Goal: Task Accomplishment & Management: Complete application form

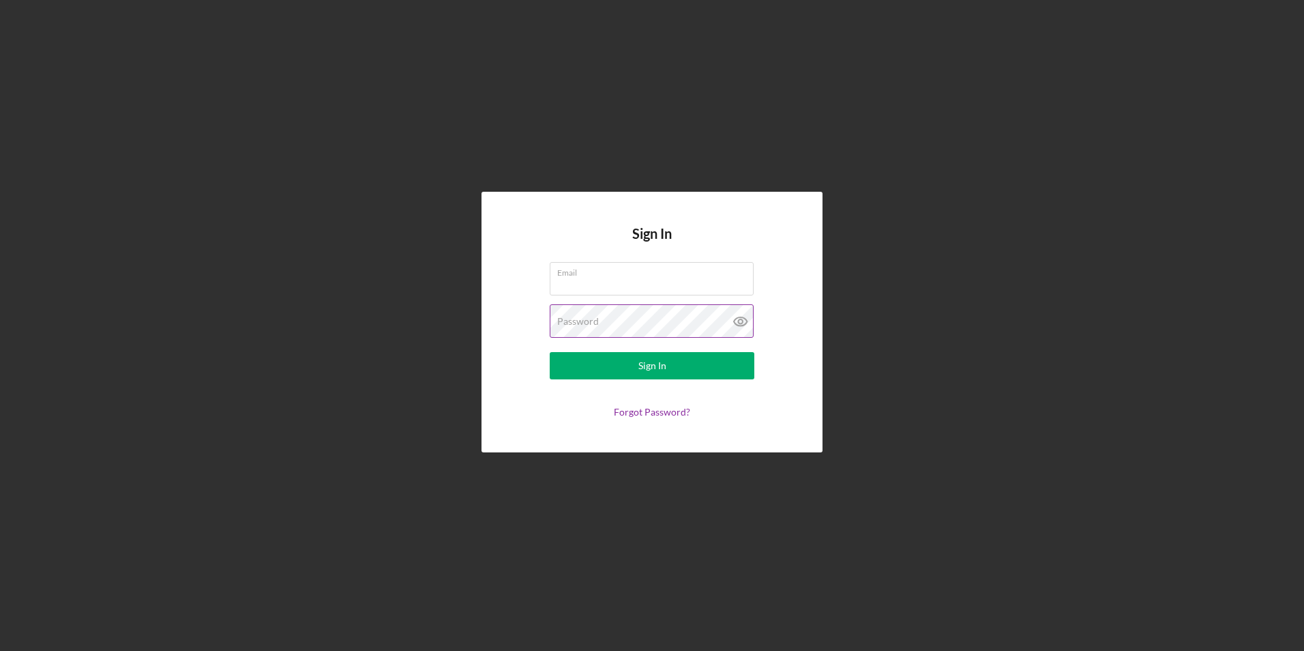
type input "[EMAIL_ADDRESS][DOMAIN_NAME]"
click at [737, 317] on icon at bounding box center [741, 321] width 34 height 34
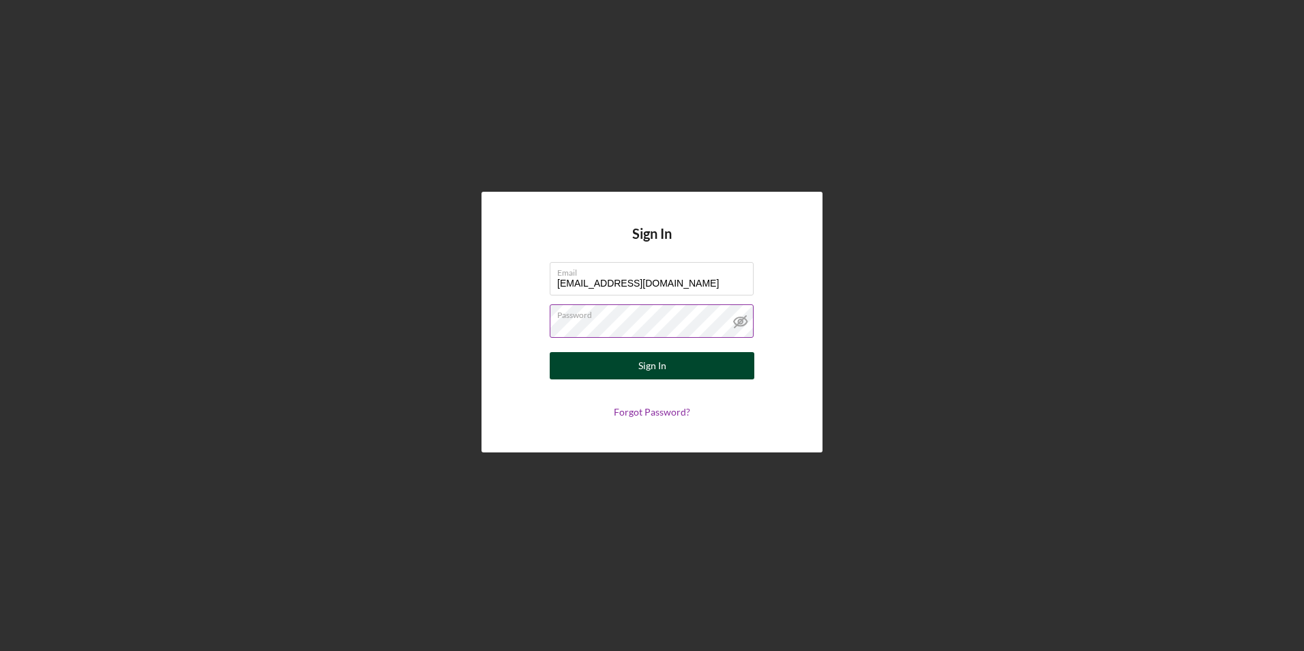
click at [666, 365] on button "Sign In" at bounding box center [652, 365] width 205 height 27
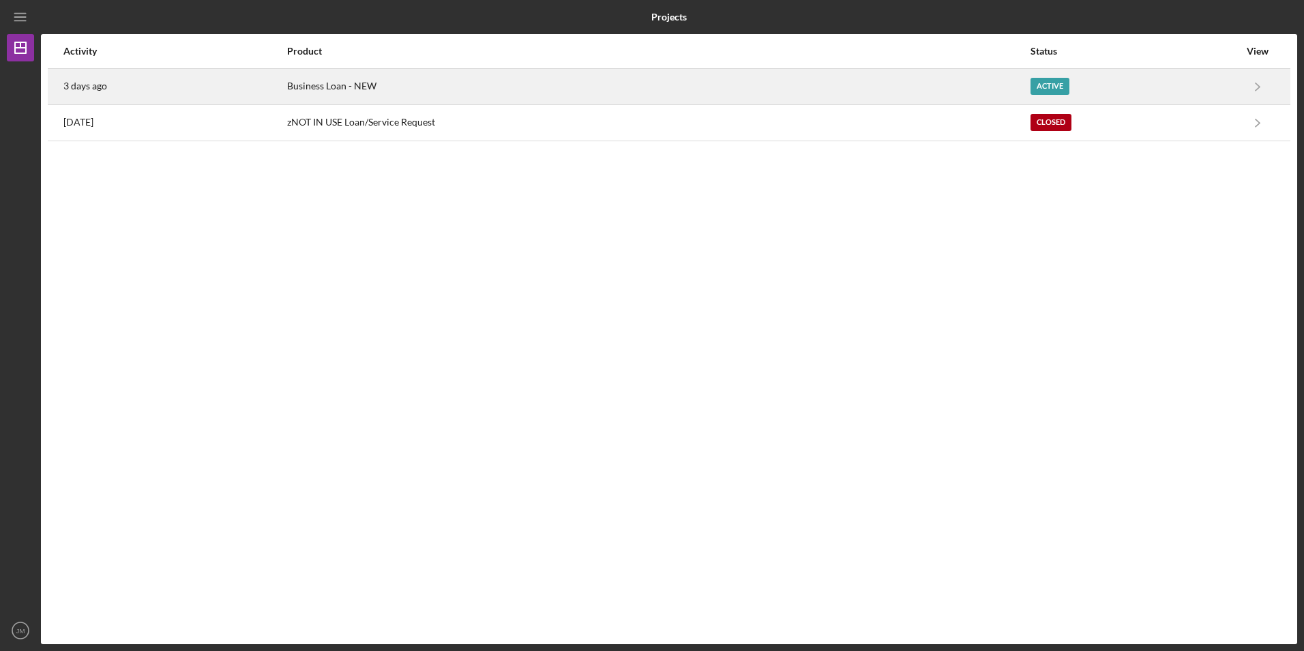
click at [100, 84] on time "3 days ago" at bounding box center [85, 85] width 44 height 11
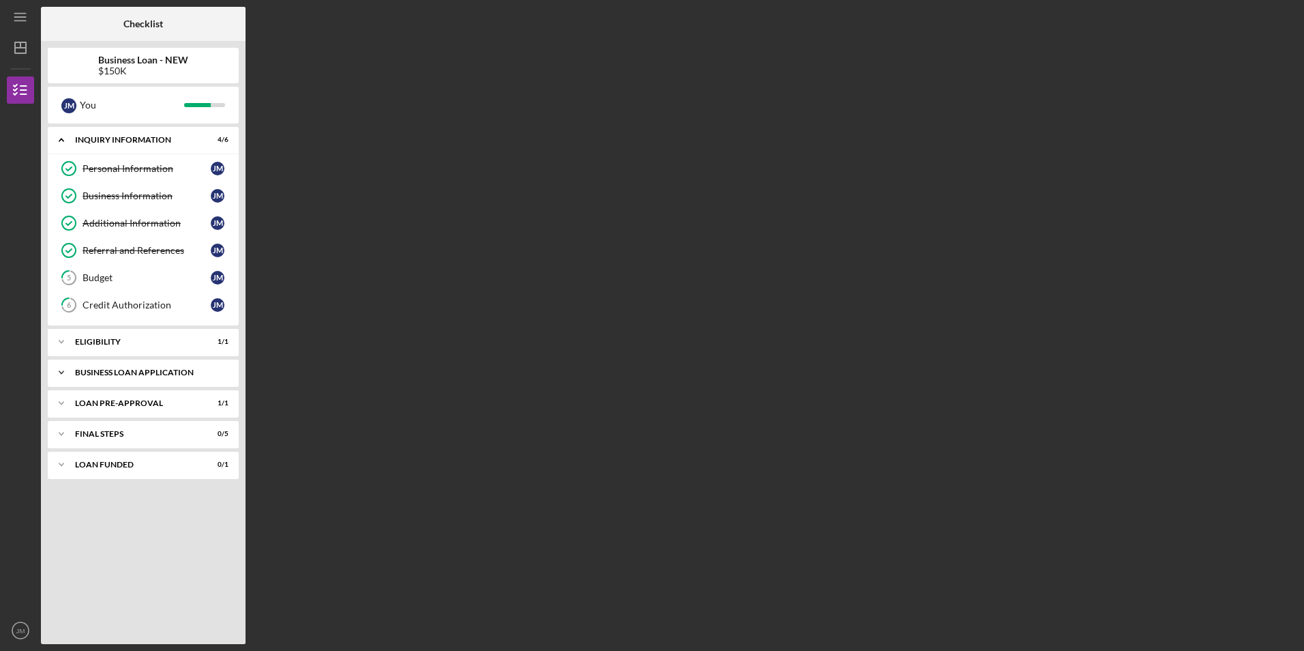
click at [160, 370] on div "BUSINESS LOAN APPLICATION" at bounding box center [148, 372] width 147 height 8
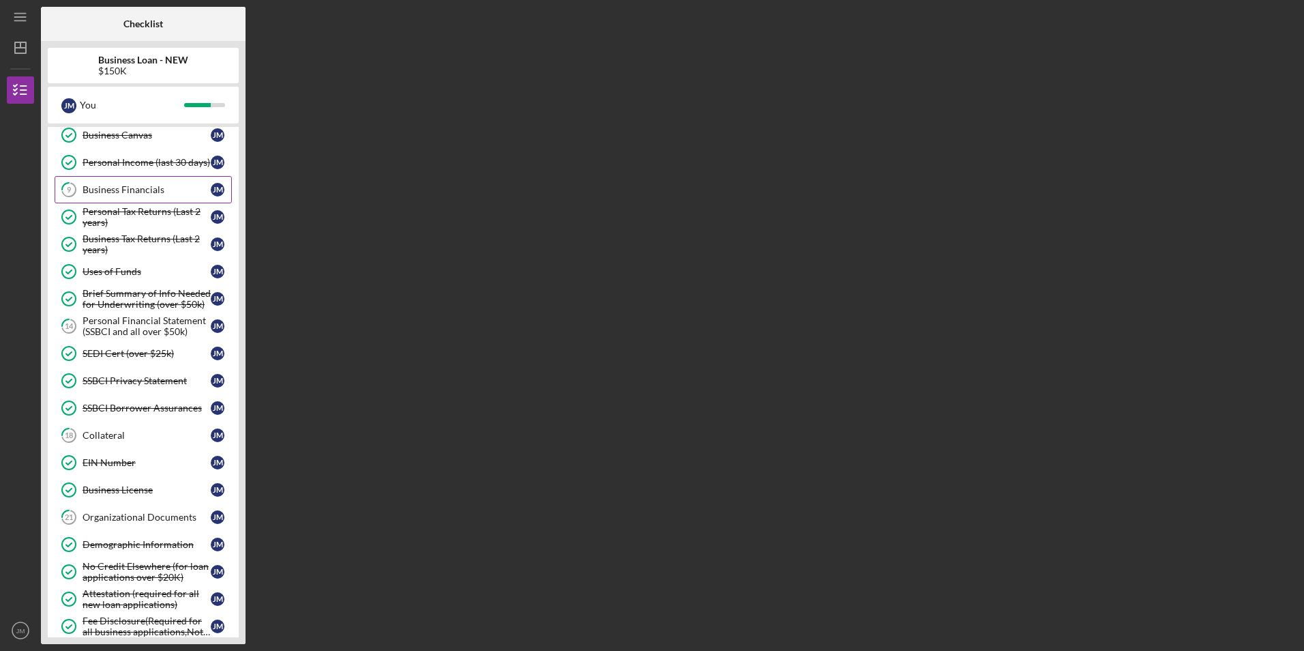
scroll to position [273, 0]
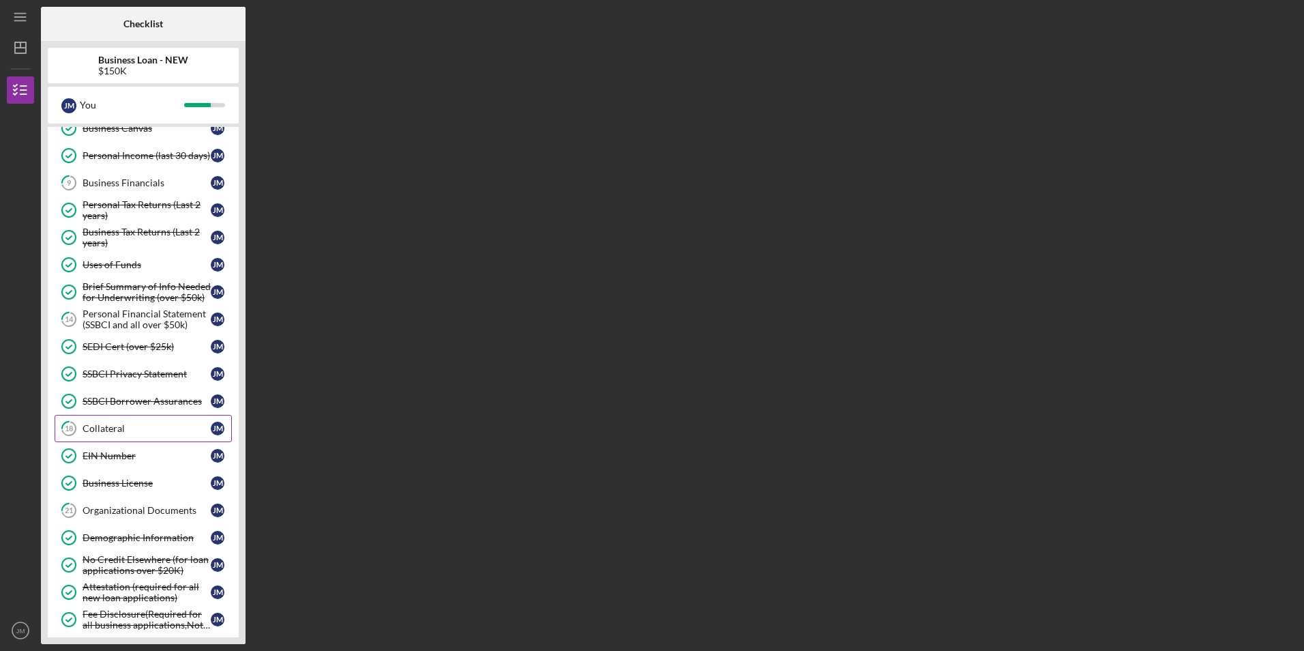
click at [112, 426] on div "Collateral" at bounding box center [147, 428] width 128 height 11
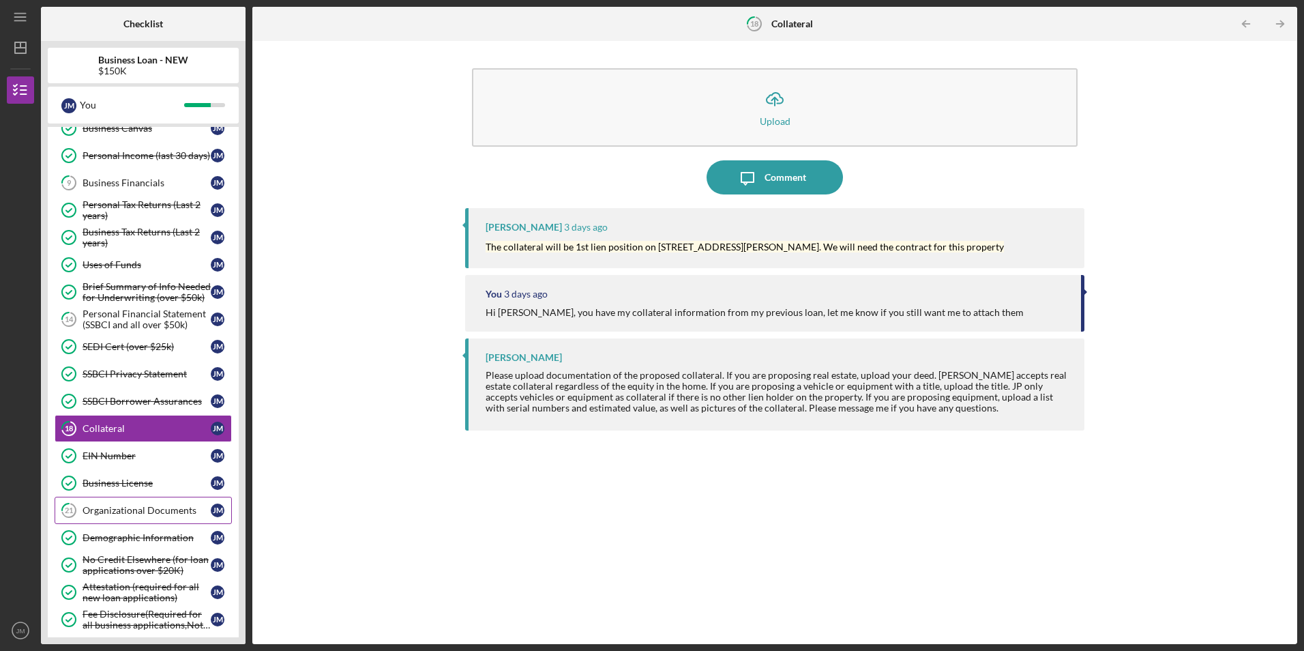
click at [108, 508] on div "Organizational Documents" at bounding box center [147, 510] width 128 height 11
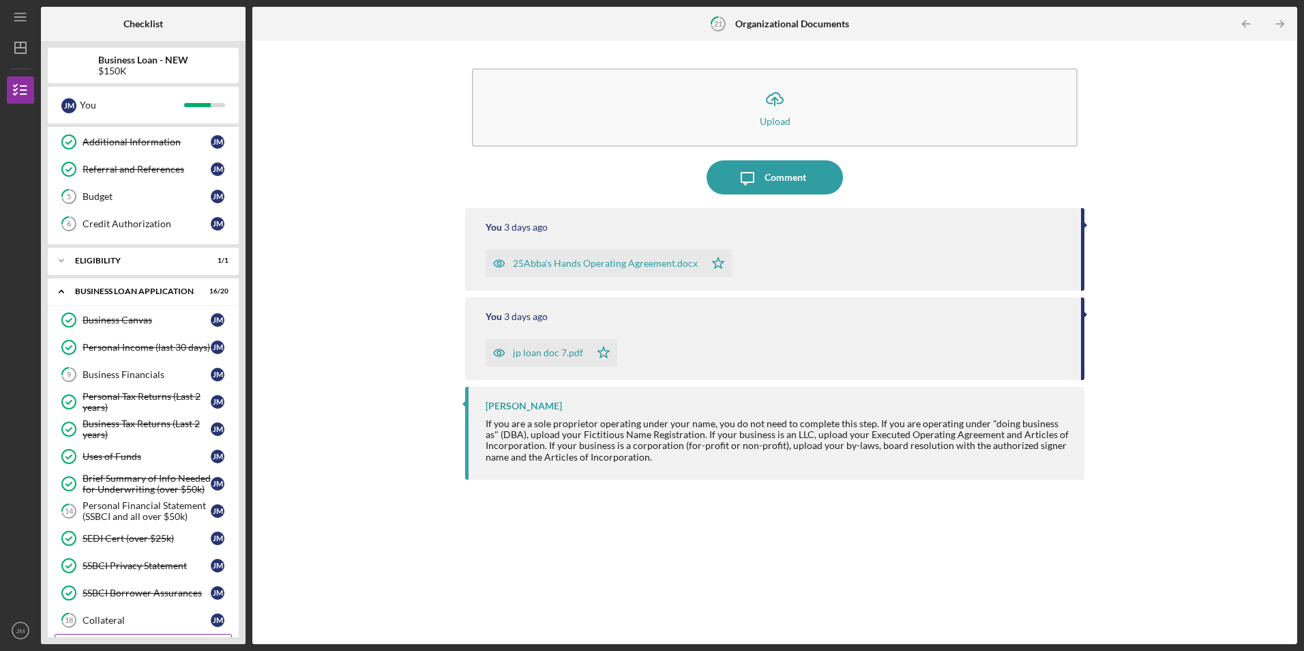
scroll to position [68, 0]
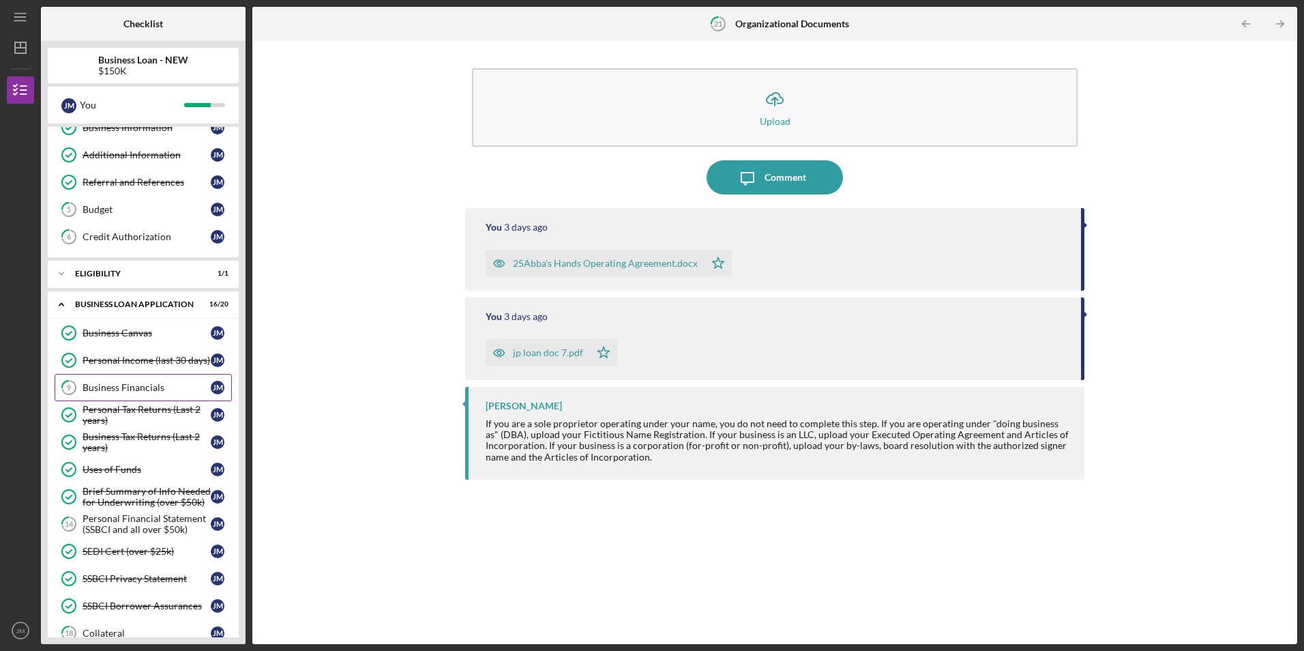
click at [155, 390] on div "Business Financials" at bounding box center [147, 387] width 128 height 11
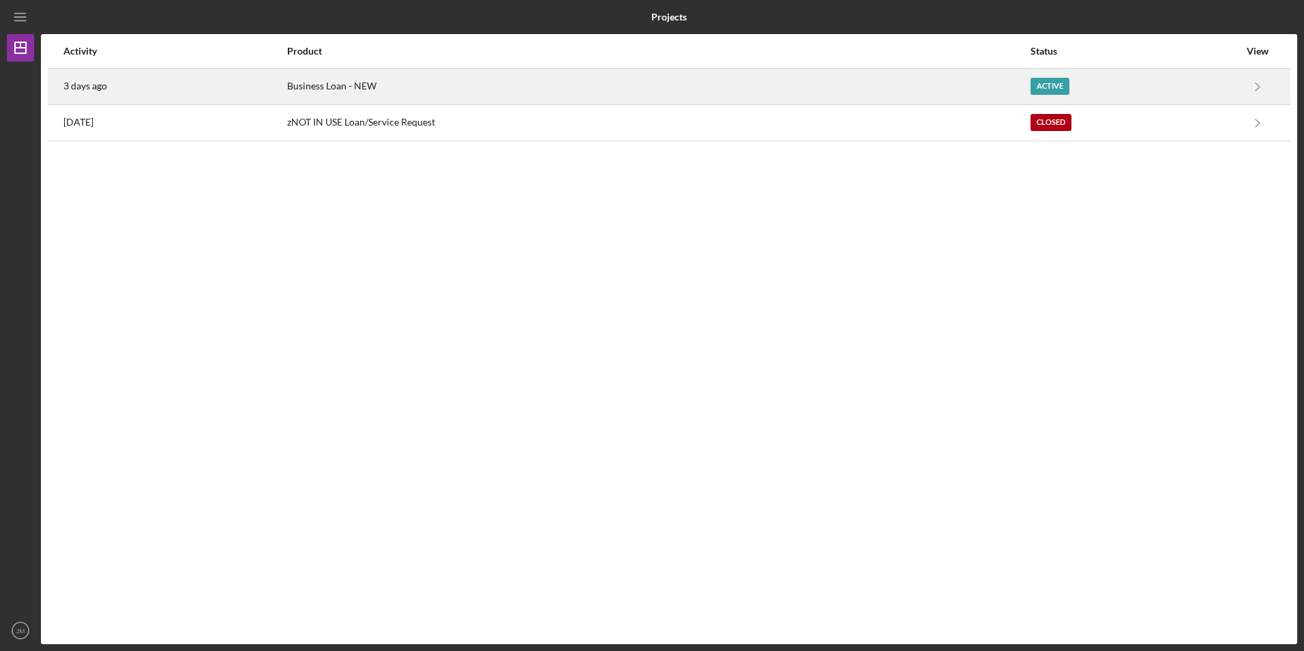
click at [74, 85] on time "3 days ago" at bounding box center [85, 85] width 44 height 11
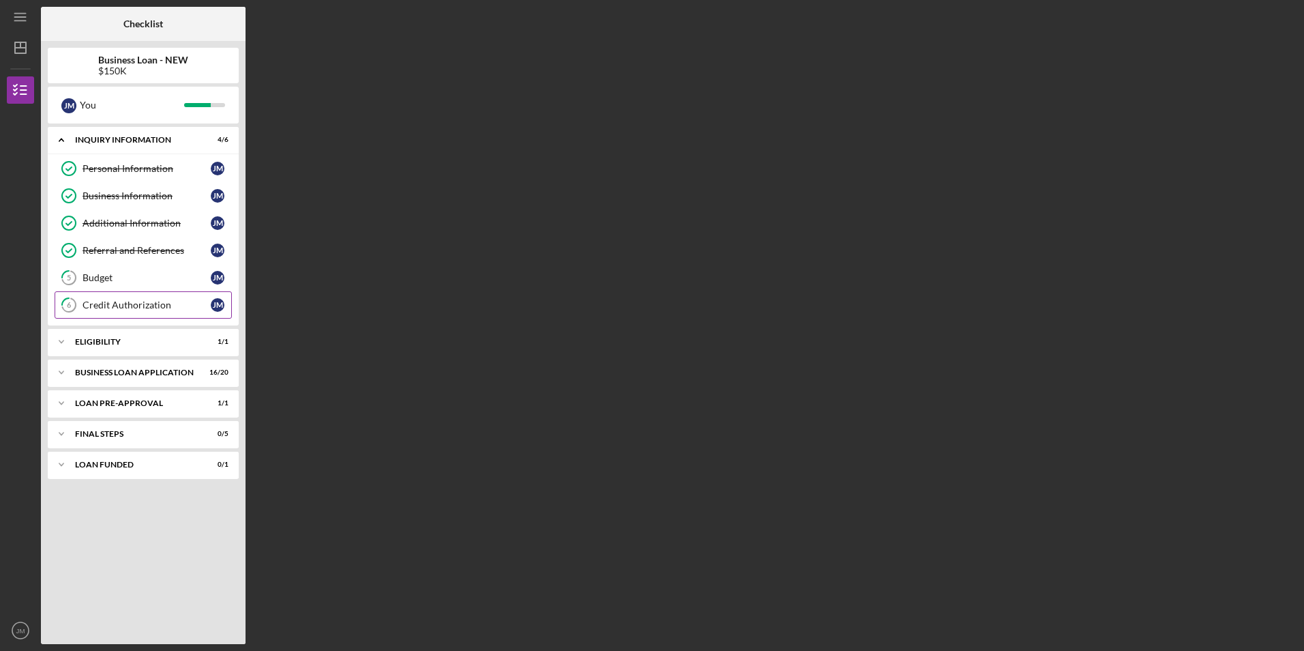
click at [150, 309] on div "Credit Authorization" at bounding box center [147, 304] width 128 height 11
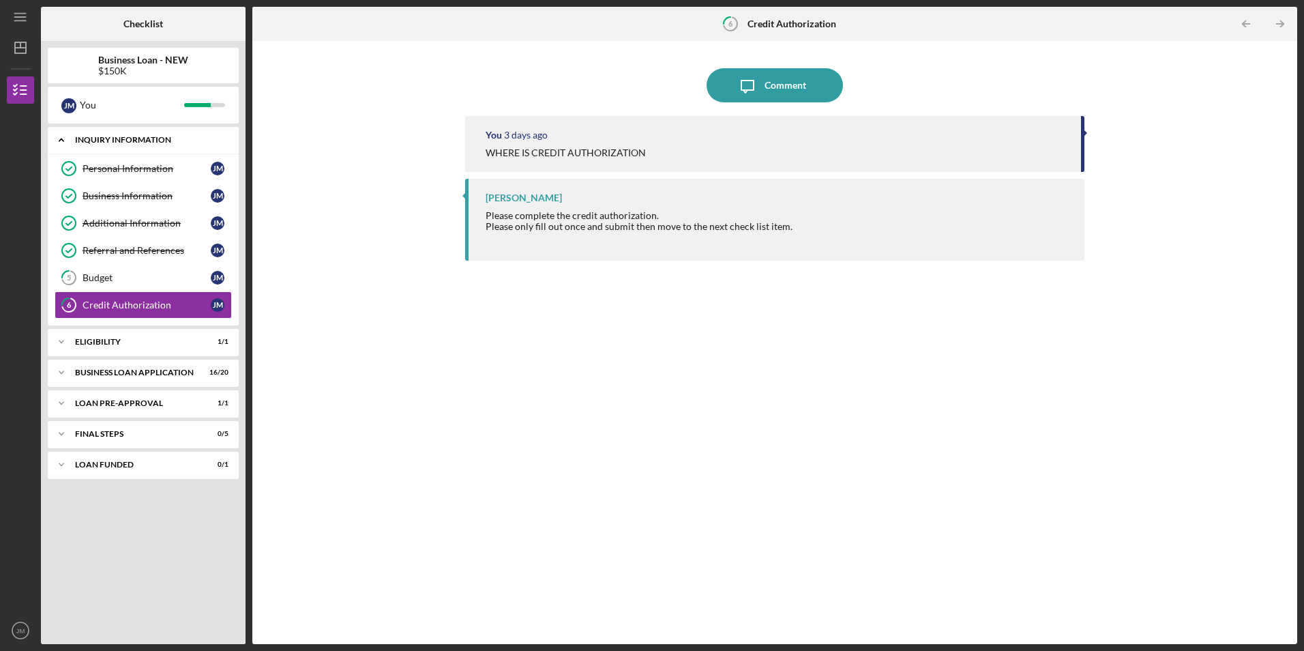
click at [158, 135] on div "Icon/Expander INQUIRY INFORMATION 4 / 6" at bounding box center [143, 140] width 191 height 28
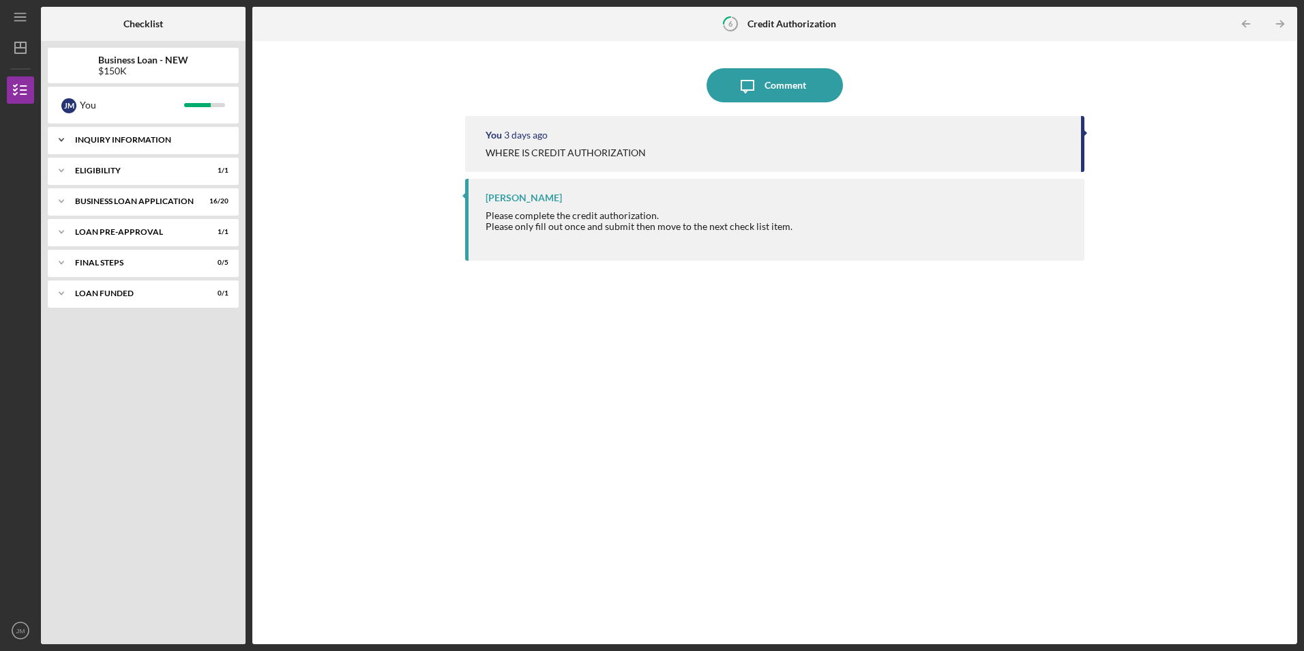
click at [140, 139] on div "INQUIRY INFORMATION" at bounding box center [148, 140] width 147 height 8
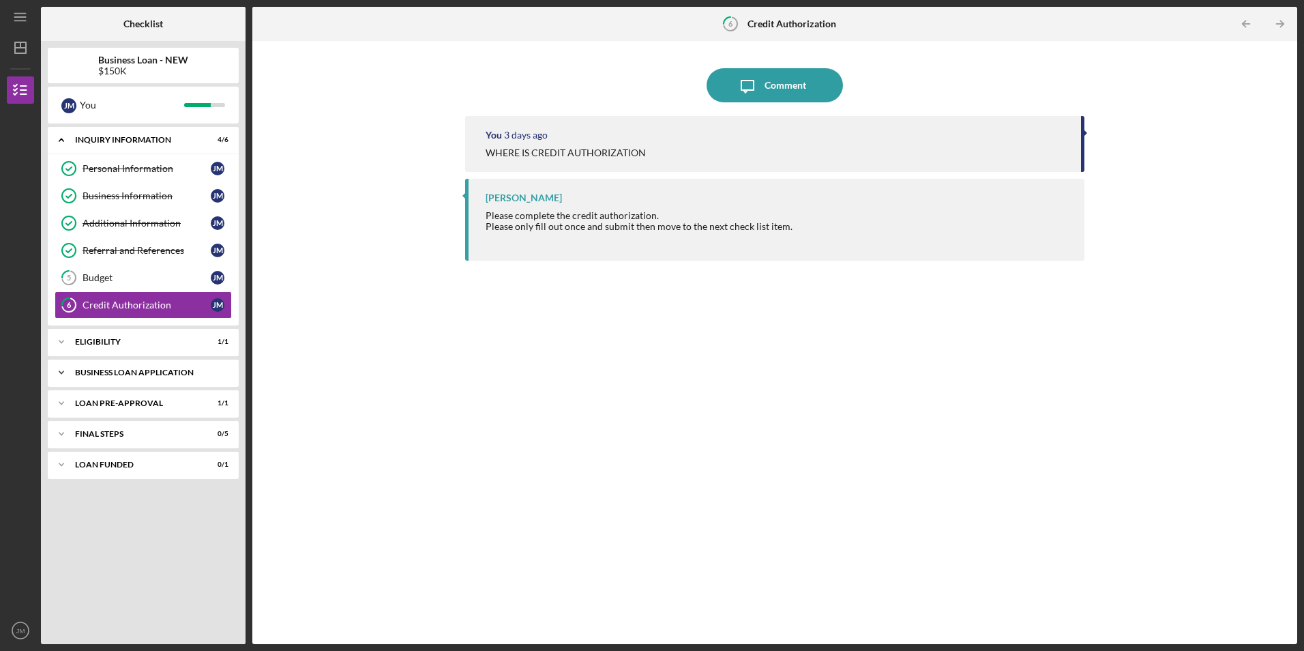
click at [113, 377] on div "Icon/Expander BUSINESS LOAN APPLICATION 16 / 20" at bounding box center [143, 372] width 191 height 27
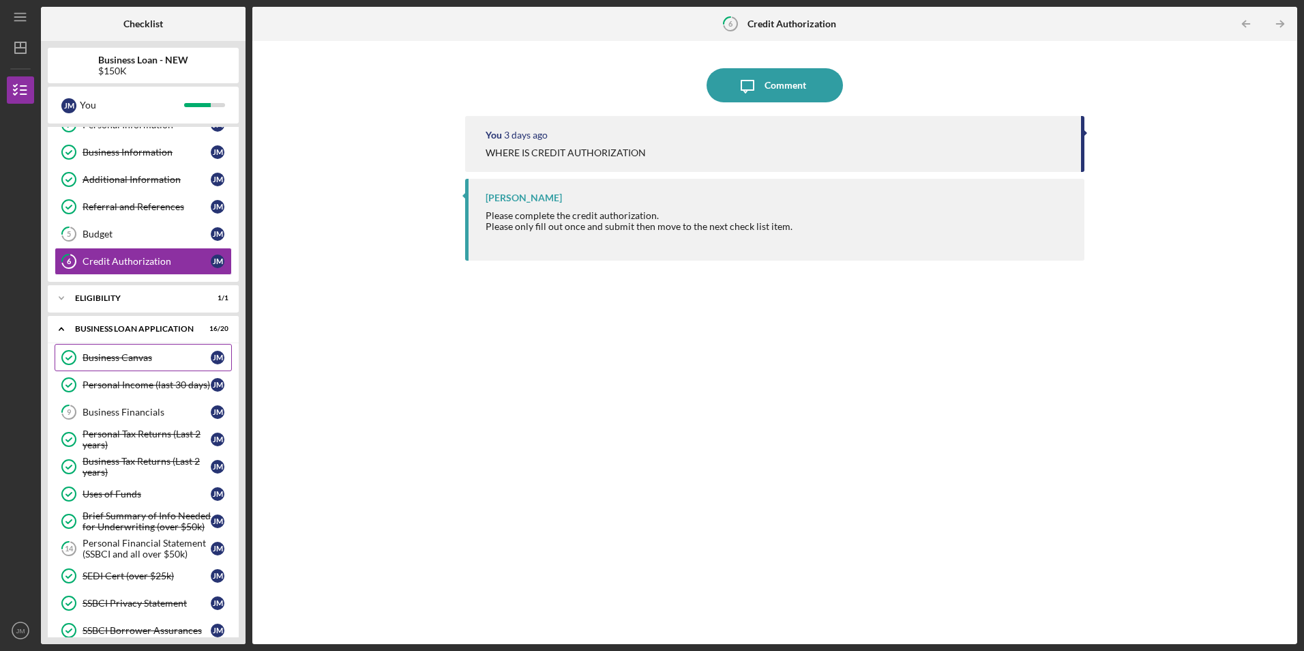
scroll to position [68, 0]
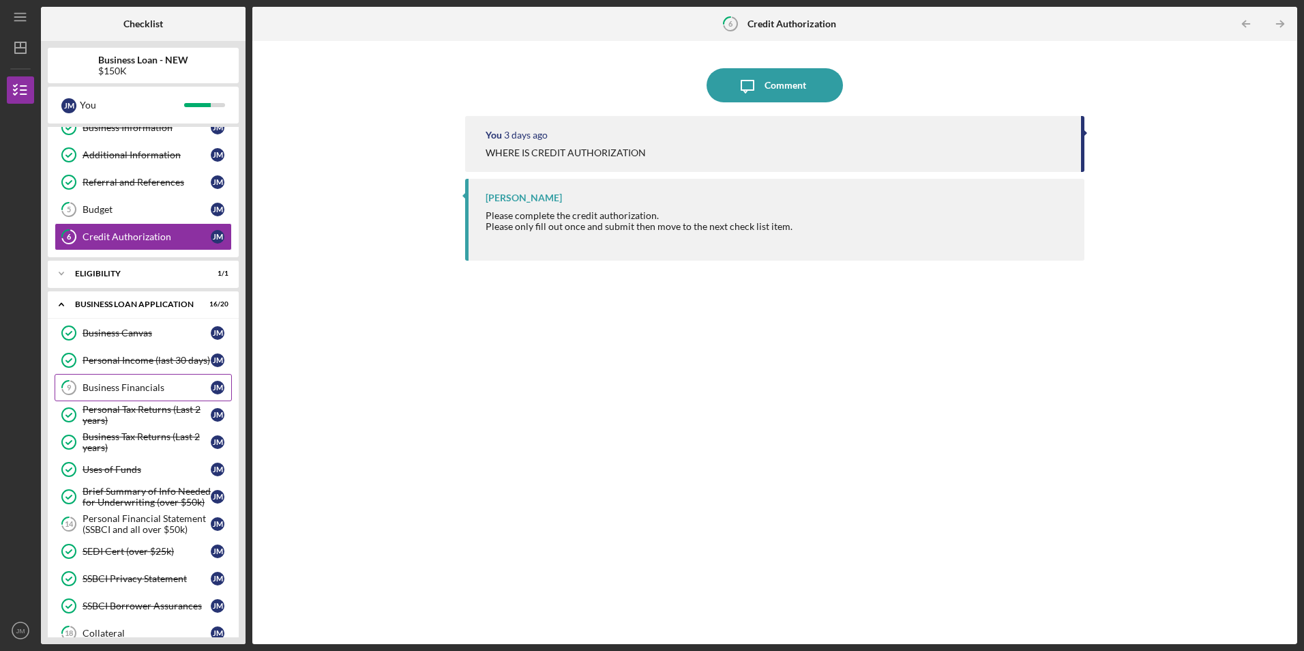
click at [139, 390] on div "Business Financials" at bounding box center [147, 387] width 128 height 11
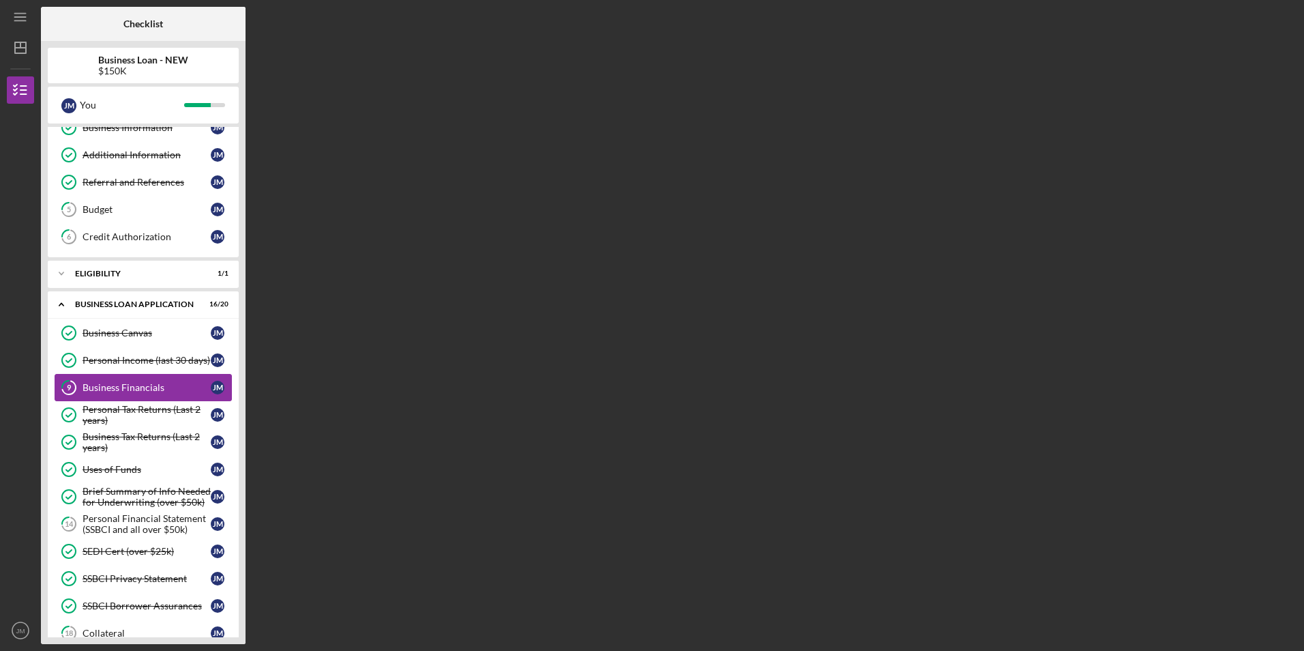
click at [139, 390] on div "Business Financials" at bounding box center [147, 387] width 128 height 11
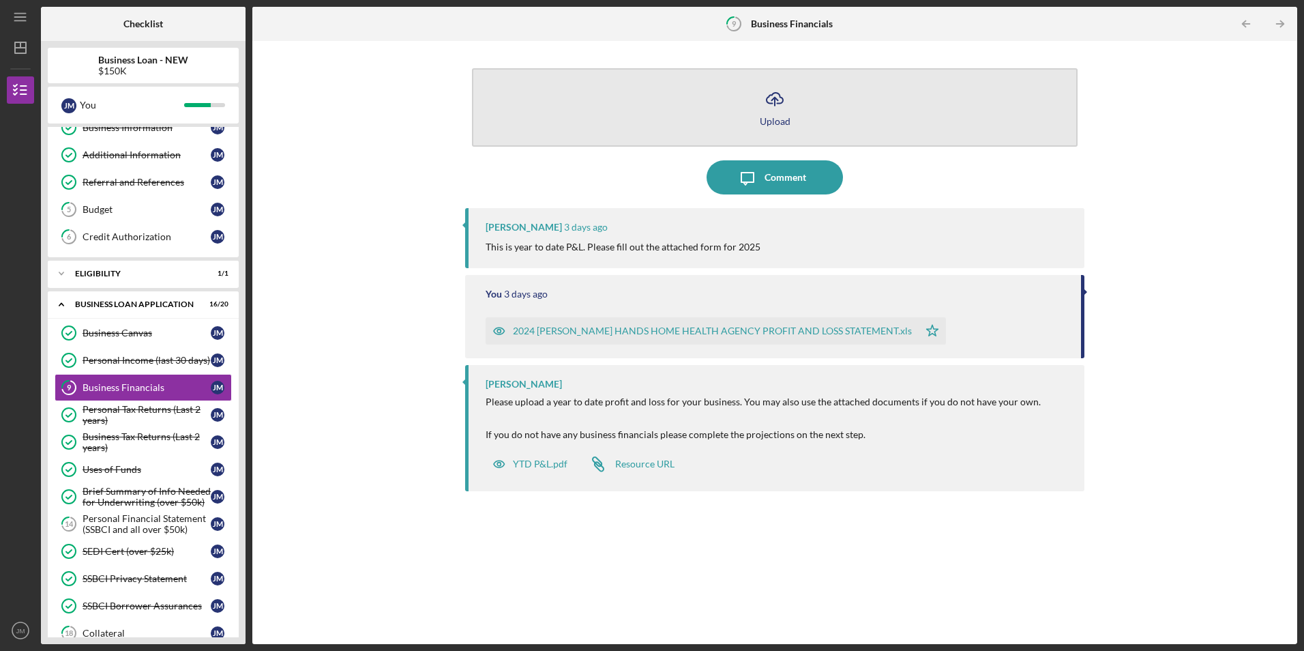
click at [773, 116] on div "Upload" at bounding box center [775, 121] width 31 height 10
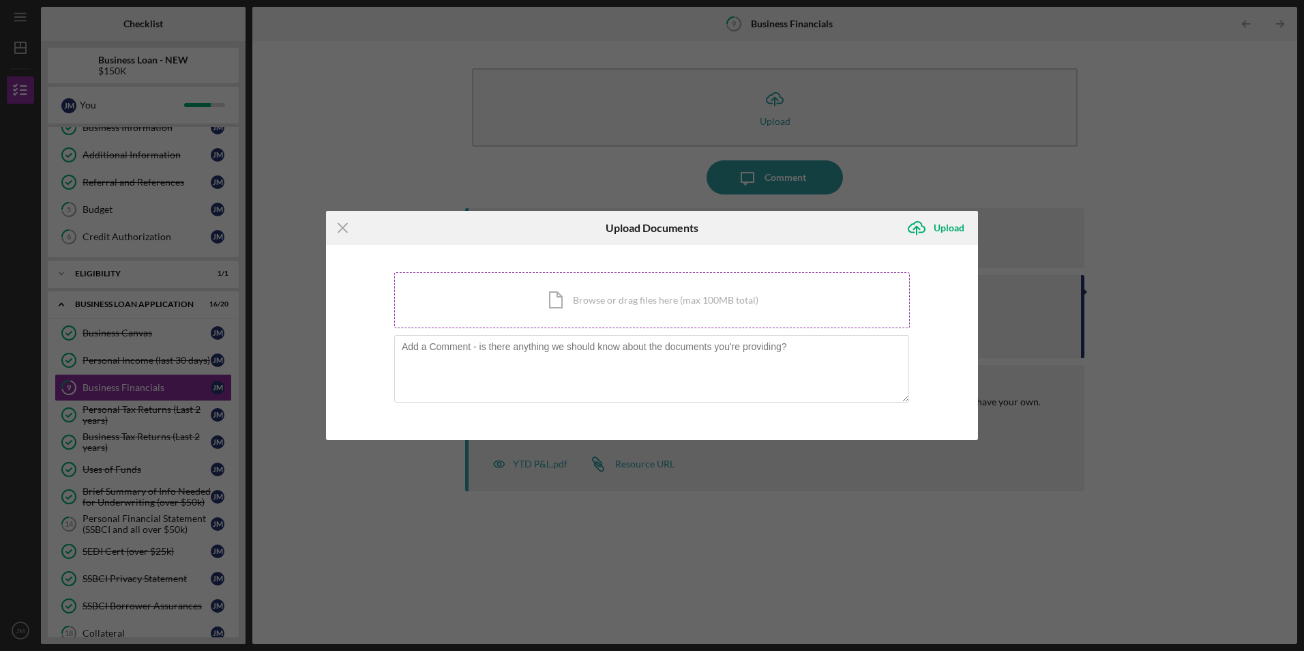
click at [575, 299] on div "Icon/Document Browse or drag files here (max 100MB total) Tap to choose files o…" at bounding box center [652, 300] width 516 height 56
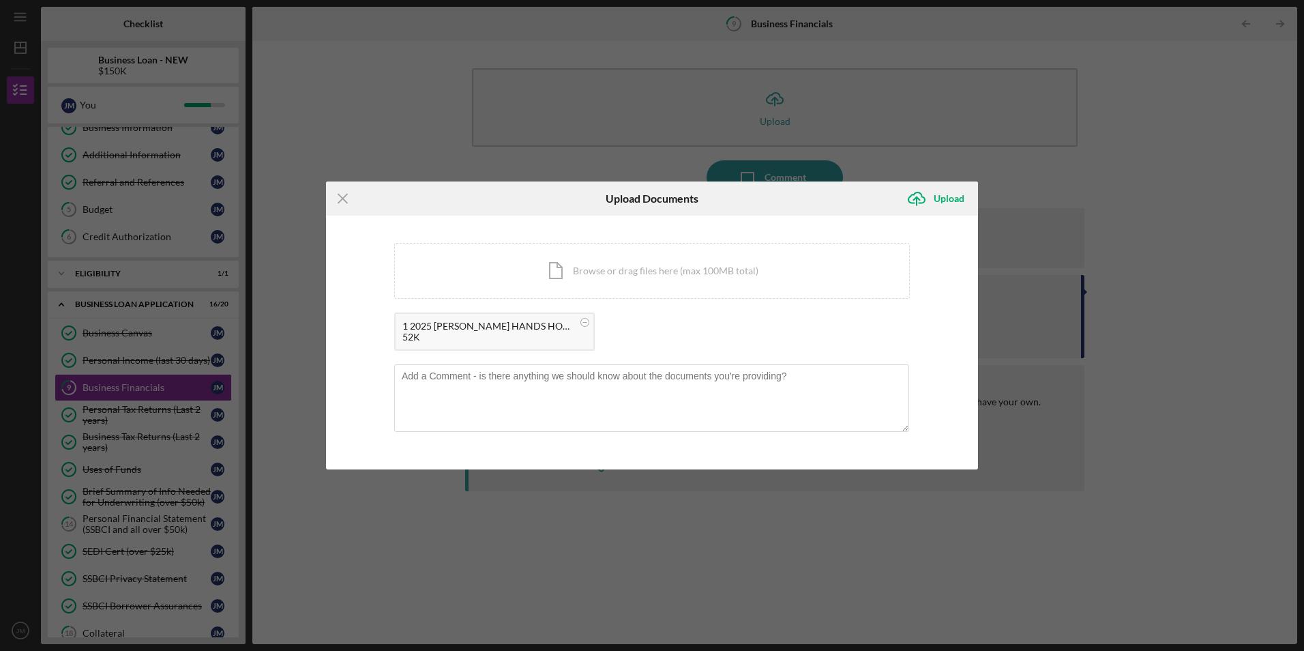
click at [493, 334] on div "52K" at bounding box center [487, 337] width 171 height 11
click at [951, 196] on div "Upload" at bounding box center [949, 198] width 31 height 27
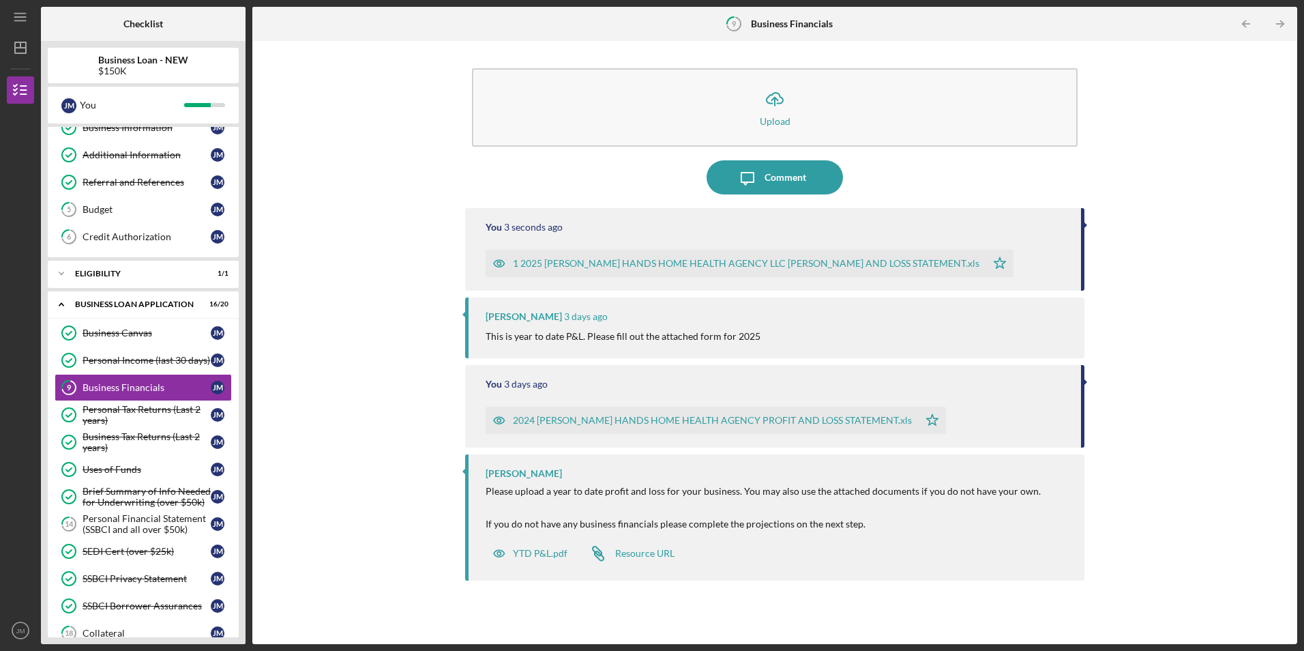
click at [587, 261] on div "1 2025 [PERSON_NAME] HANDS HOME HEALTH AGENCY LLC [PERSON_NAME] AND LOSS STATEM…" at bounding box center [746, 263] width 467 height 11
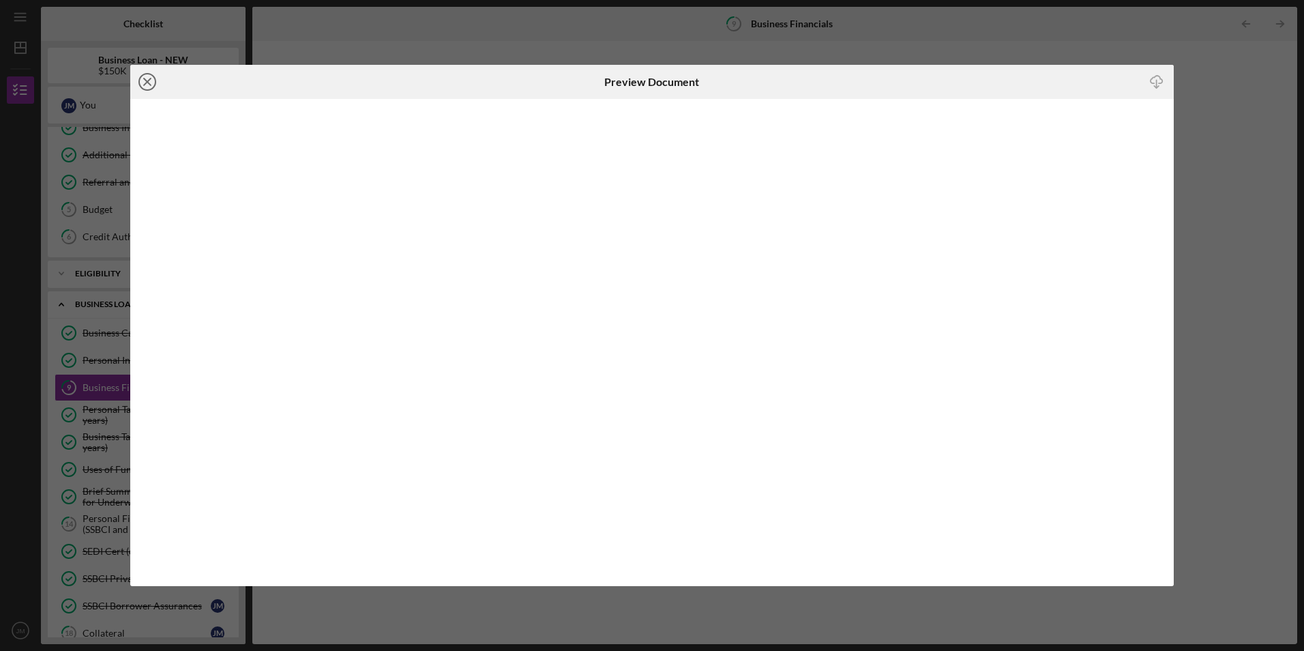
click at [143, 78] on icon "Icon/Close" at bounding box center [147, 82] width 34 height 34
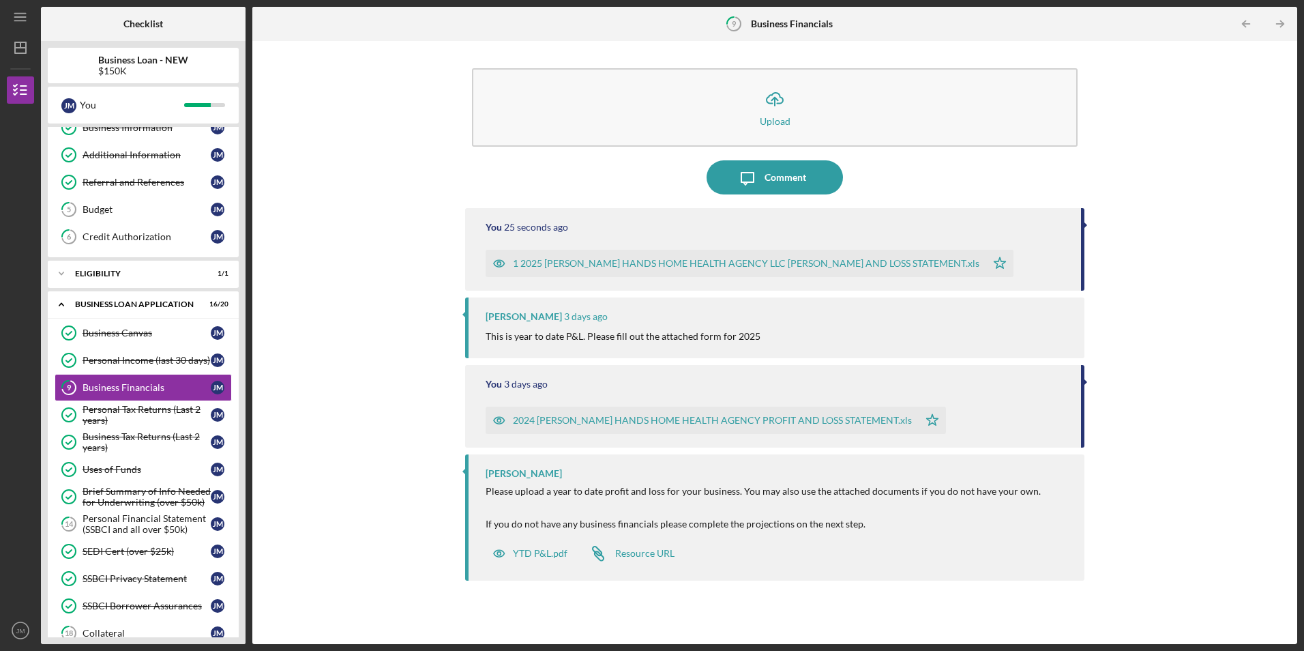
click at [579, 420] on div "2024 [PERSON_NAME] HANDS HOME HEALTH AGENCY PROFIT AND LOSS STATEMENT.xls" at bounding box center [712, 420] width 399 height 11
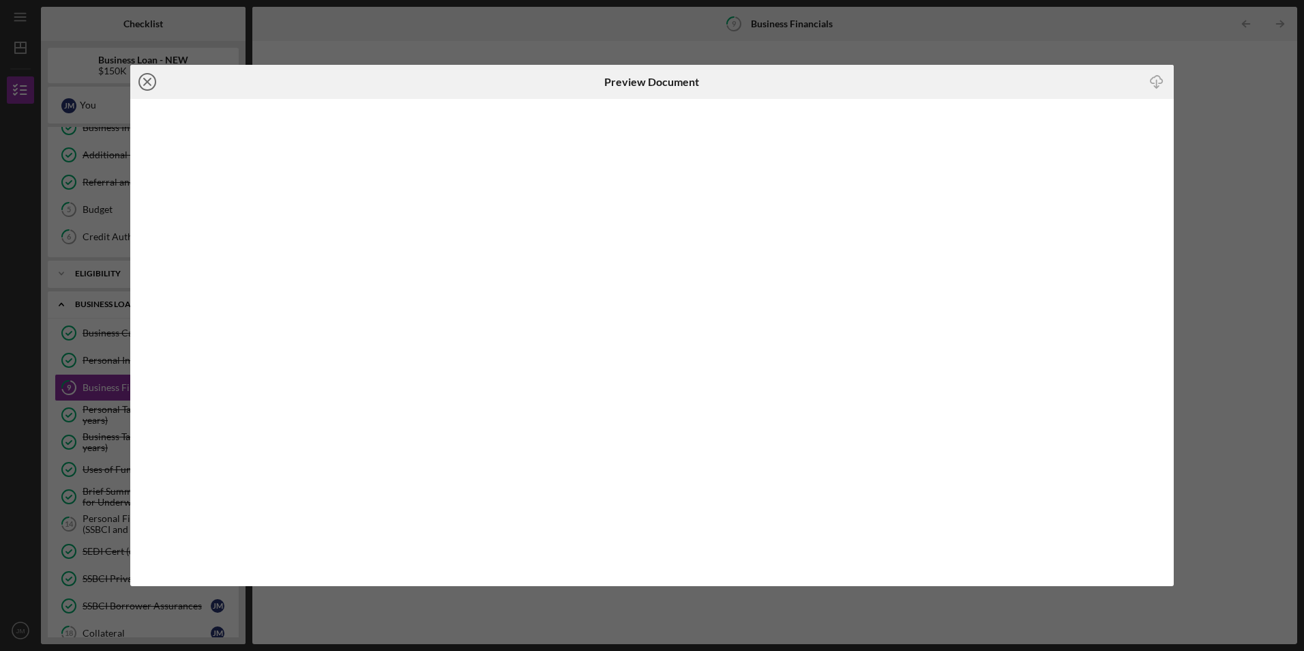
click at [149, 81] on line at bounding box center [147, 81] width 7 height 7
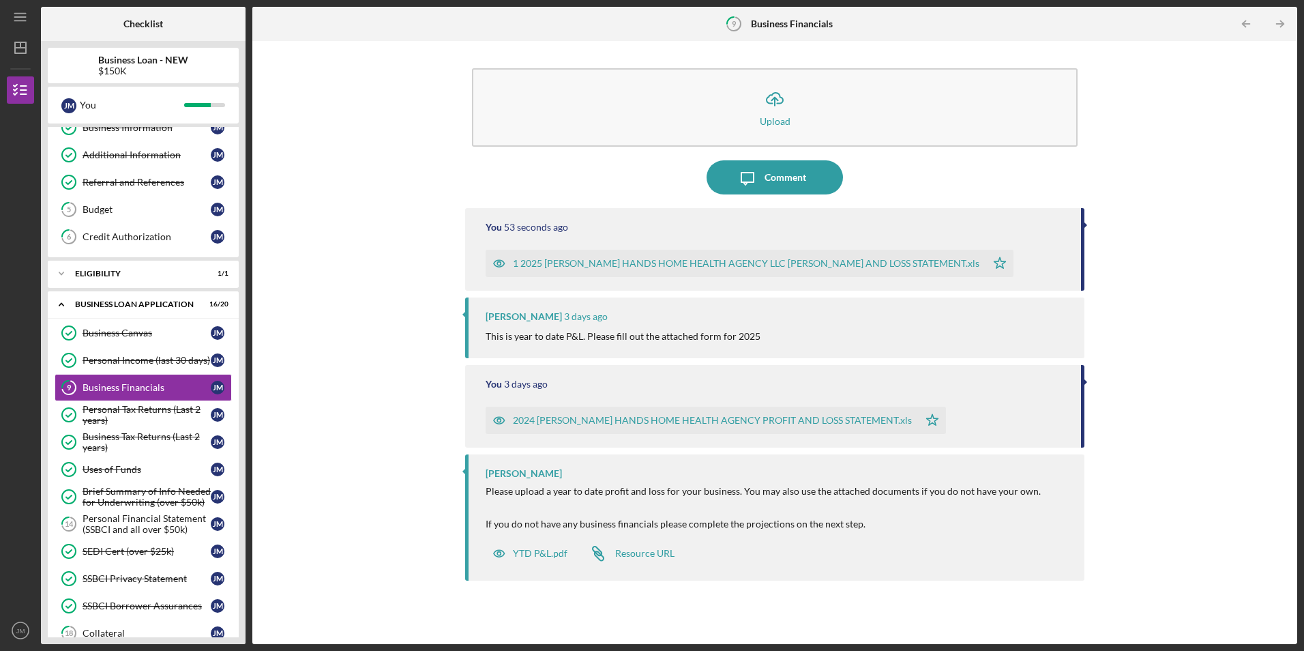
click at [645, 262] on div "1 2025 [PERSON_NAME] HANDS HOME HEALTH AGENCY LLC [PERSON_NAME] AND LOSS STATEM…" at bounding box center [746, 263] width 467 height 11
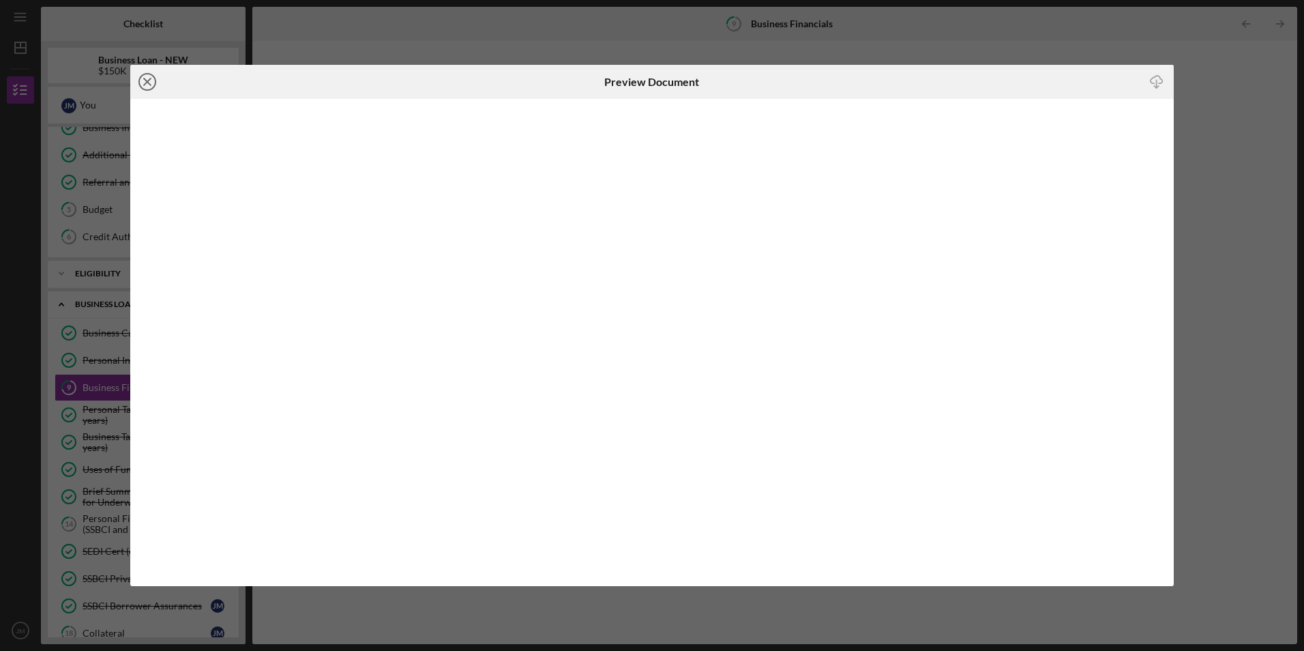
click at [140, 76] on icon "Icon/Close" at bounding box center [147, 82] width 34 height 34
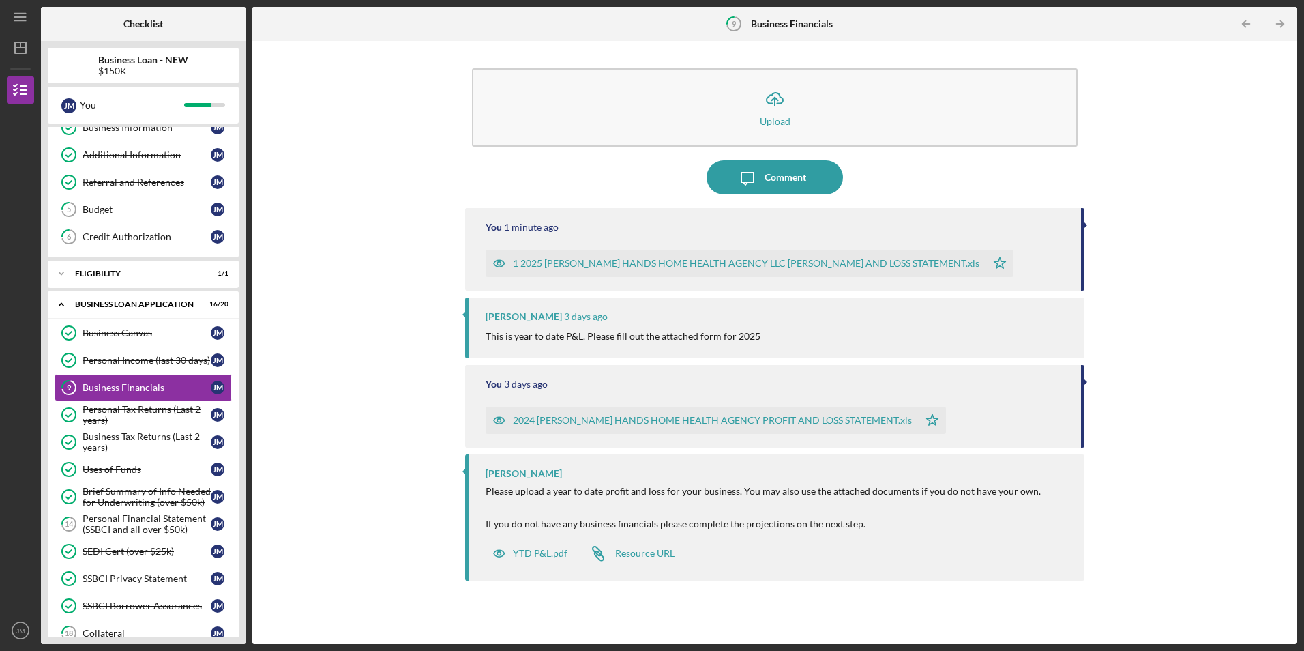
click at [702, 422] on div "2024 [PERSON_NAME] HANDS HOME HEALTH AGENCY PROFIT AND LOSS STATEMENT.xls" at bounding box center [712, 420] width 399 height 11
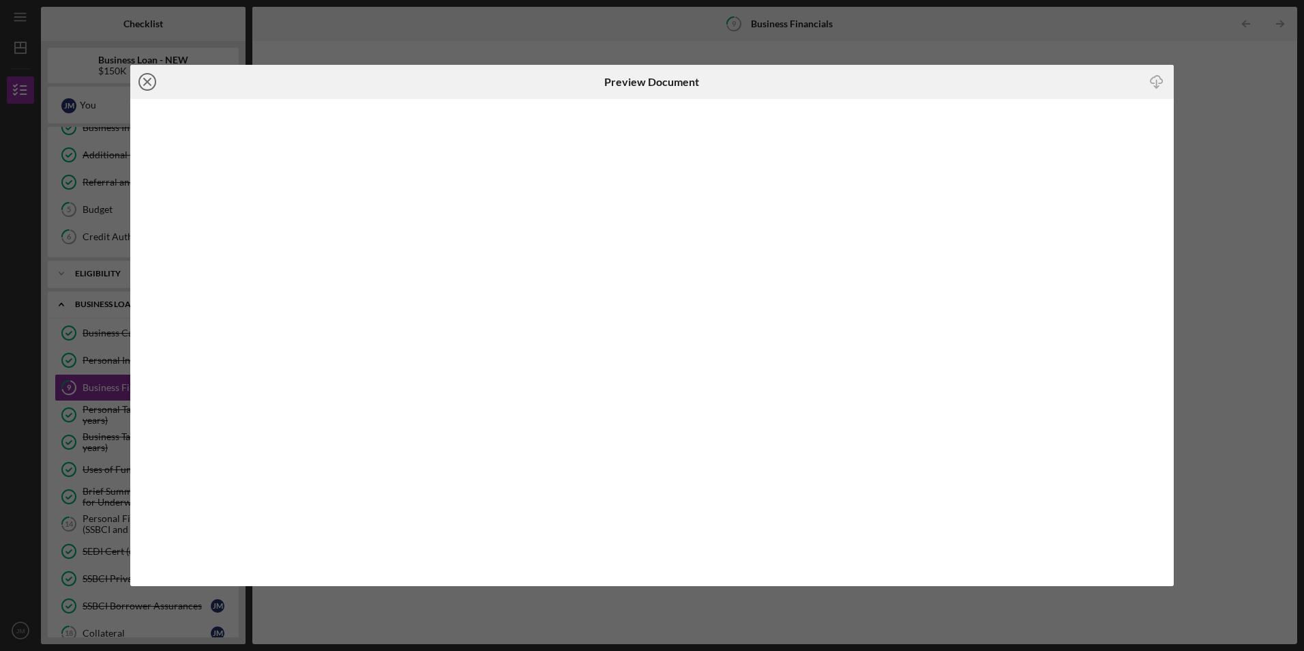
click at [150, 83] on icon "Icon/Close" at bounding box center [147, 82] width 34 height 34
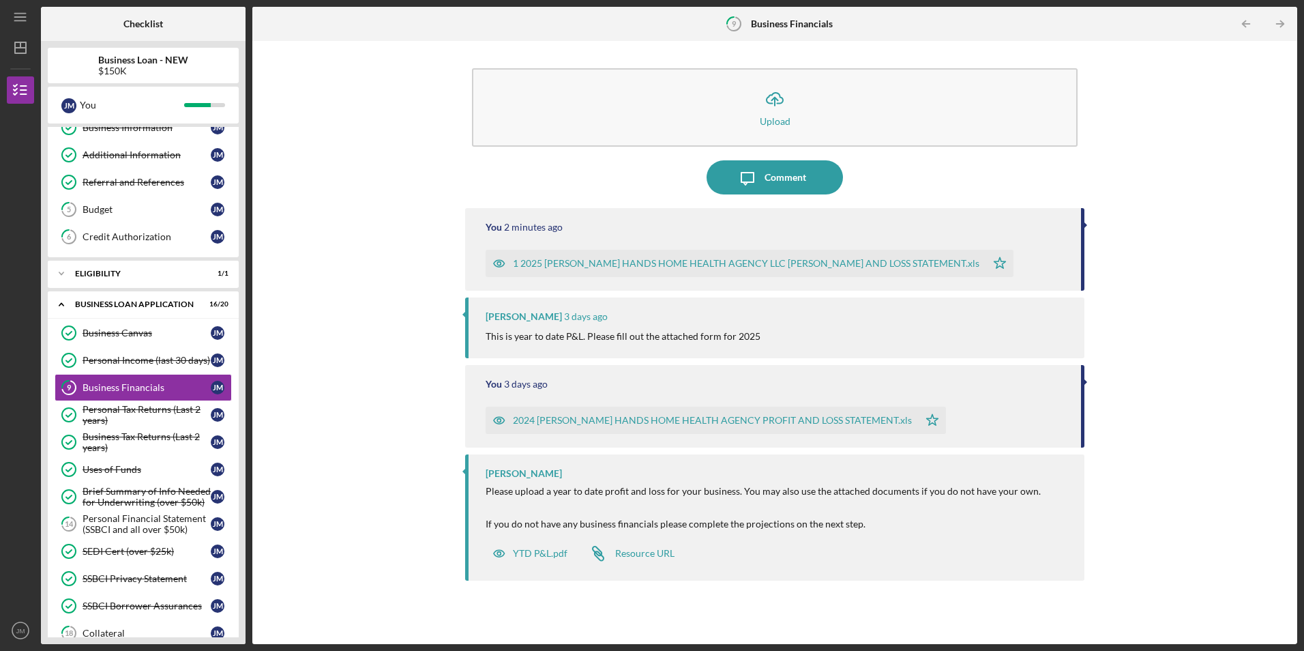
click at [689, 259] on div "1 2025 [PERSON_NAME] HANDS HOME HEALTH AGENCY LLC [PERSON_NAME] AND LOSS STATEM…" at bounding box center [746, 263] width 467 height 11
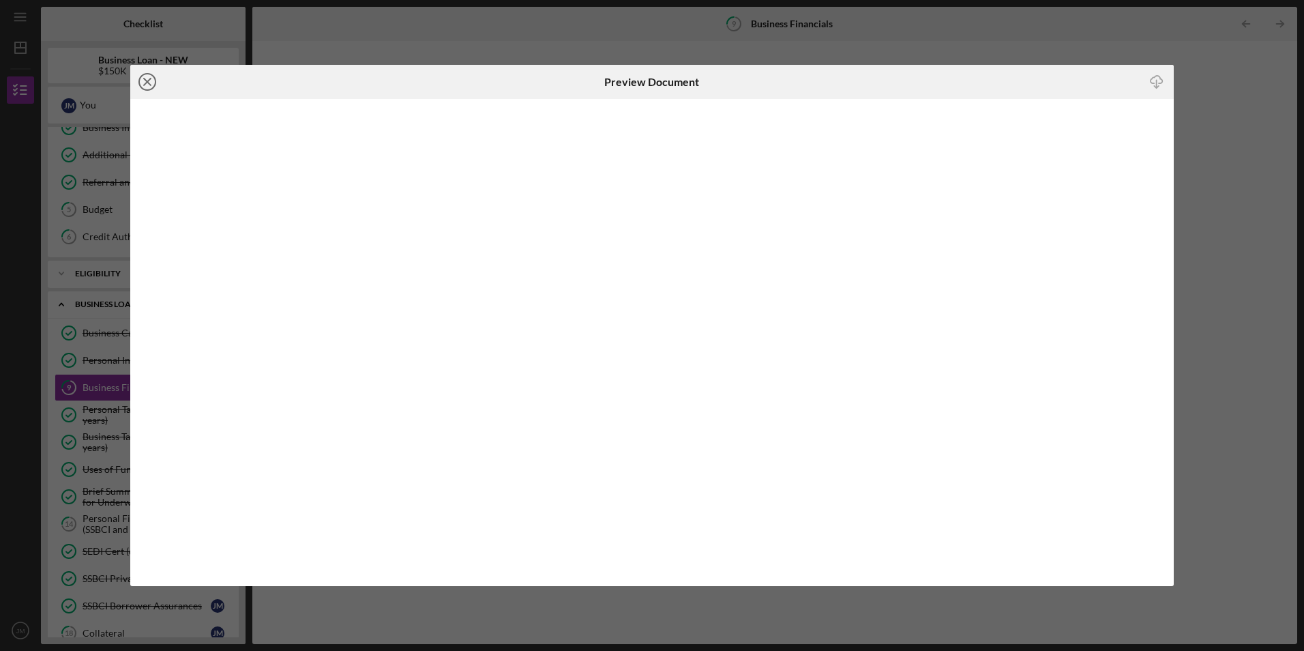
click at [147, 84] on icon "Icon/Close" at bounding box center [147, 82] width 34 height 34
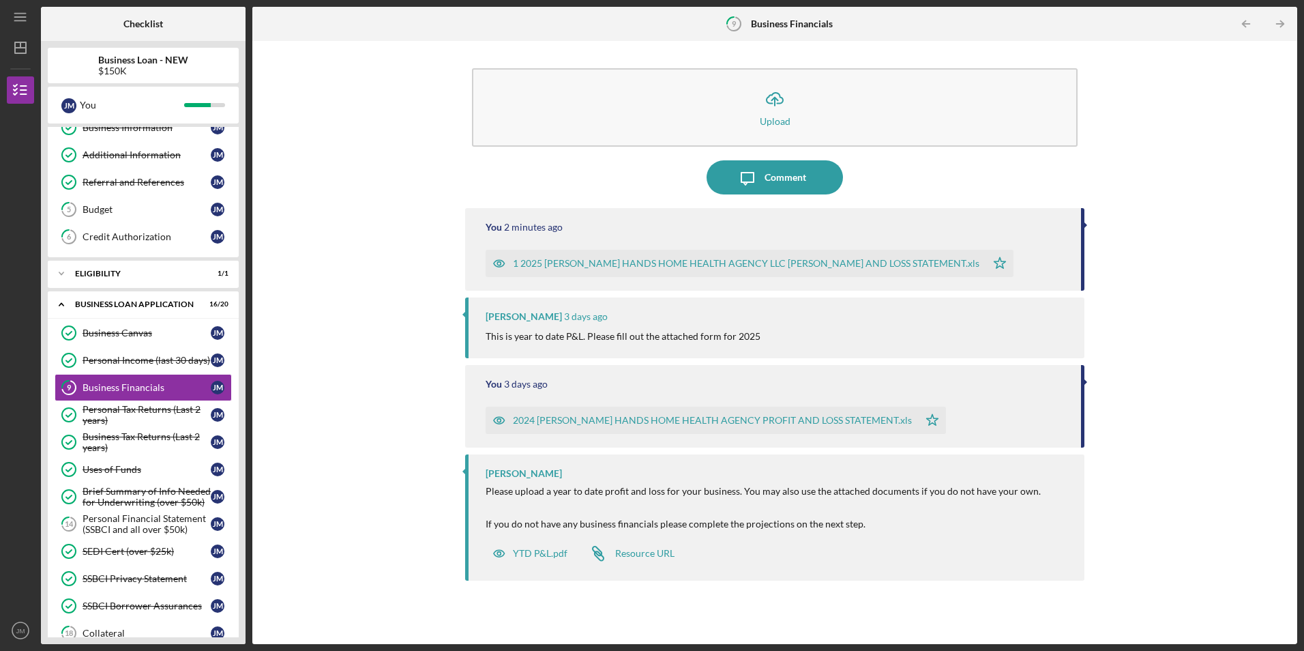
click at [681, 417] on div "2024 [PERSON_NAME] HANDS HOME HEALTH AGENCY PROFIT AND LOSS STATEMENT.xls" at bounding box center [712, 420] width 399 height 11
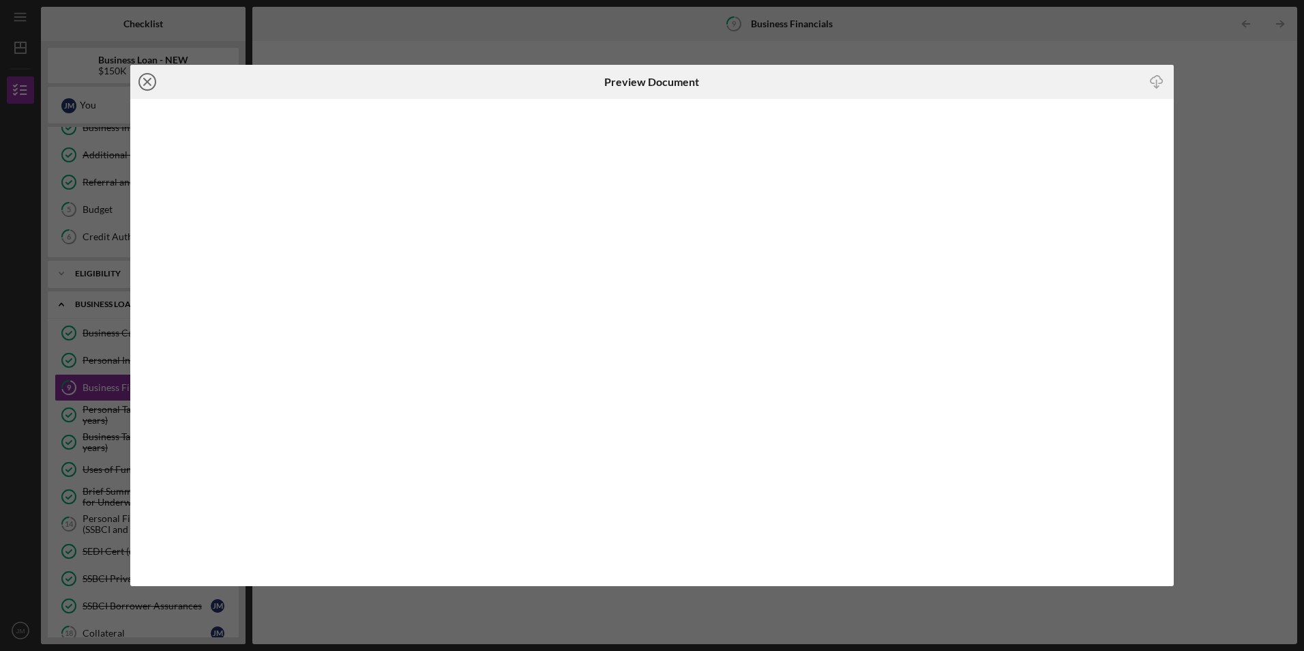
click at [147, 77] on icon "Icon/Close" at bounding box center [147, 82] width 34 height 34
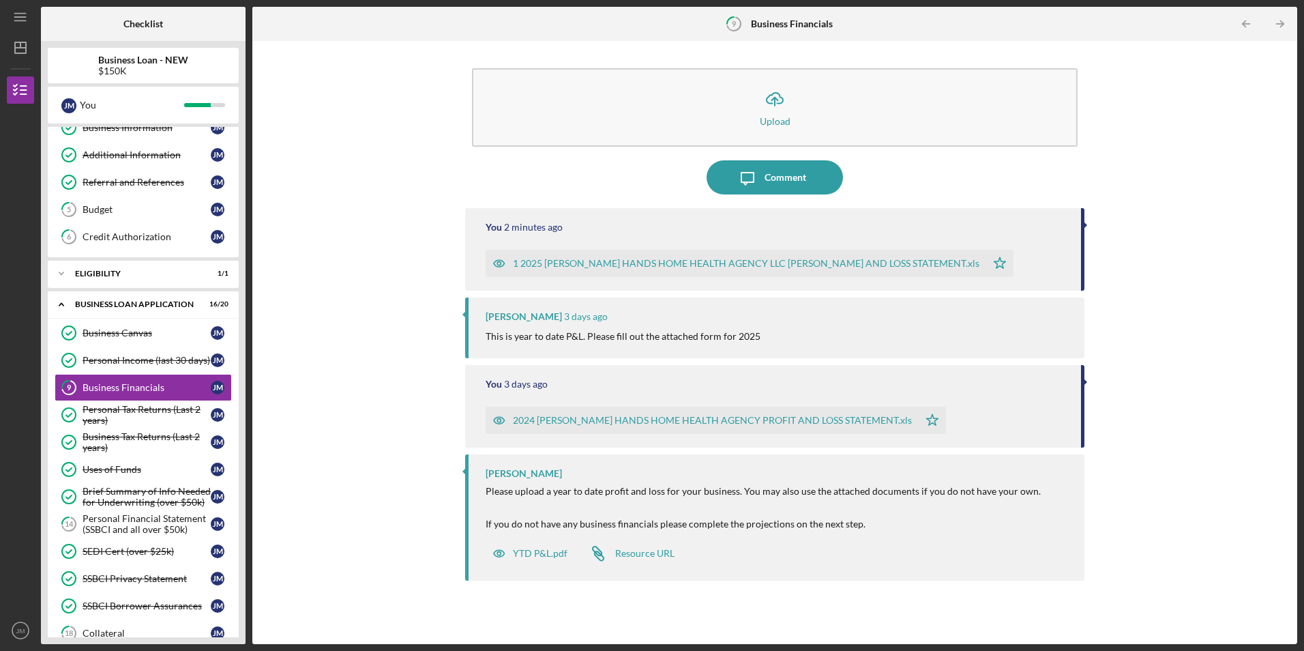
click at [653, 420] on div "2024 [PERSON_NAME] HANDS HOME HEALTH AGENCY PROFIT AND LOSS STATEMENT.xls" at bounding box center [712, 420] width 399 height 11
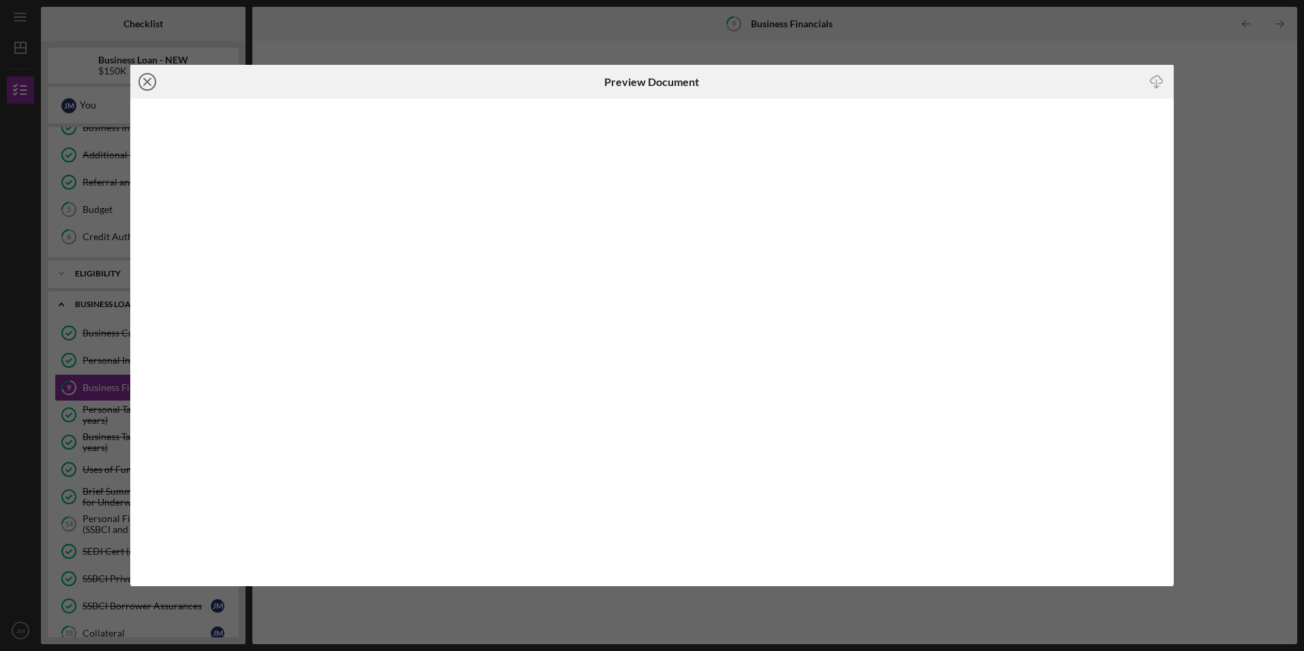
click at [141, 77] on circle at bounding box center [147, 82] width 16 height 16
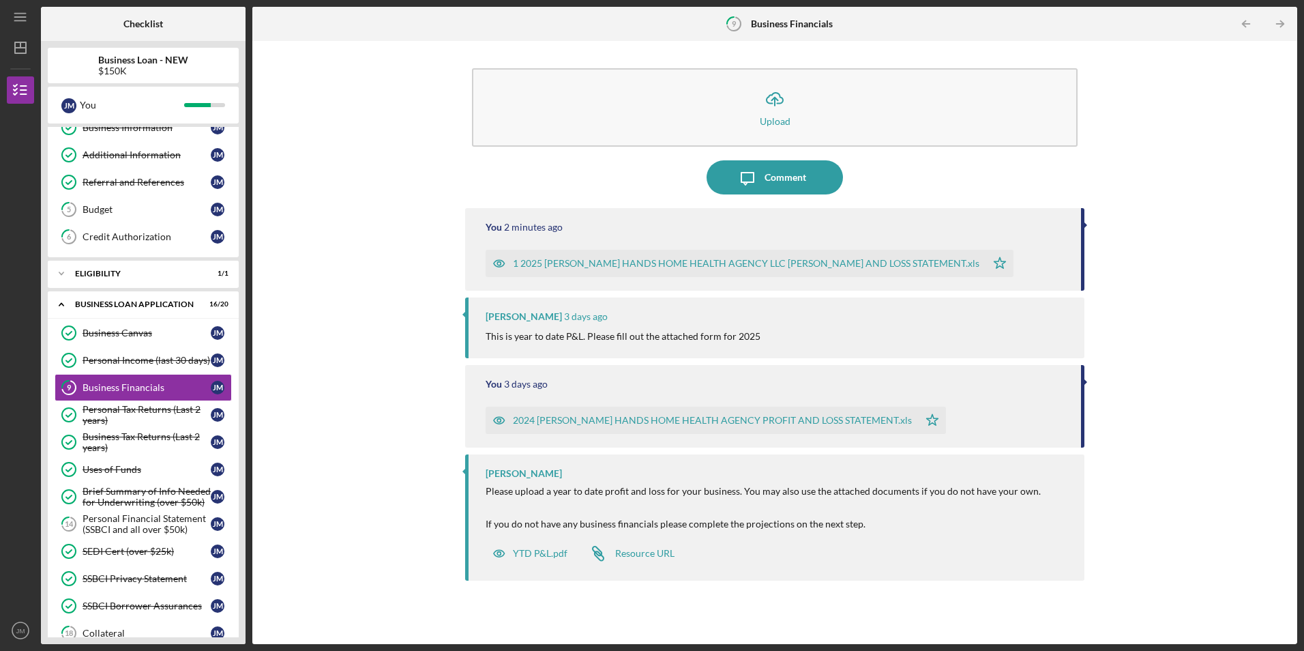
click at [599, 263] on div "1 2025 [PERSON_NAME] HANDS HOME HEALTH AGENCY LLC [PERSON_NAME] AND LOSS STATEM…" at bounding box center [746, 263] width 467 height 11
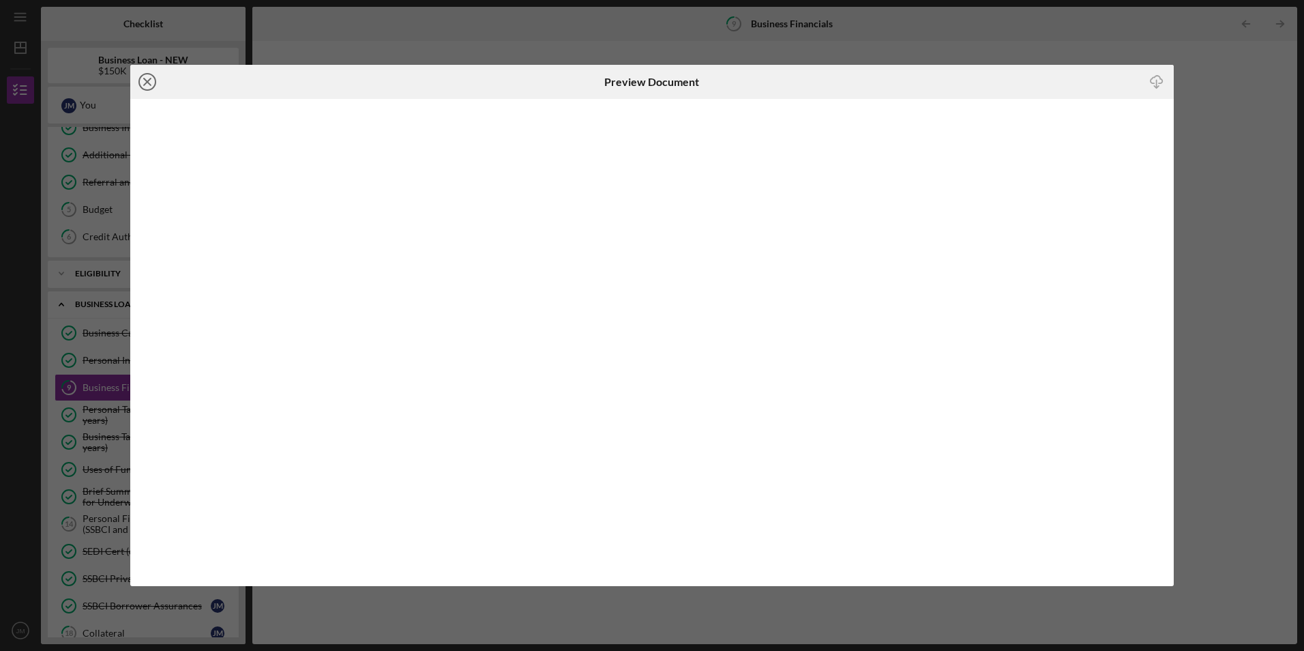
click at [147, 83] on line at bounding box center [147, 81] width 7 height 7
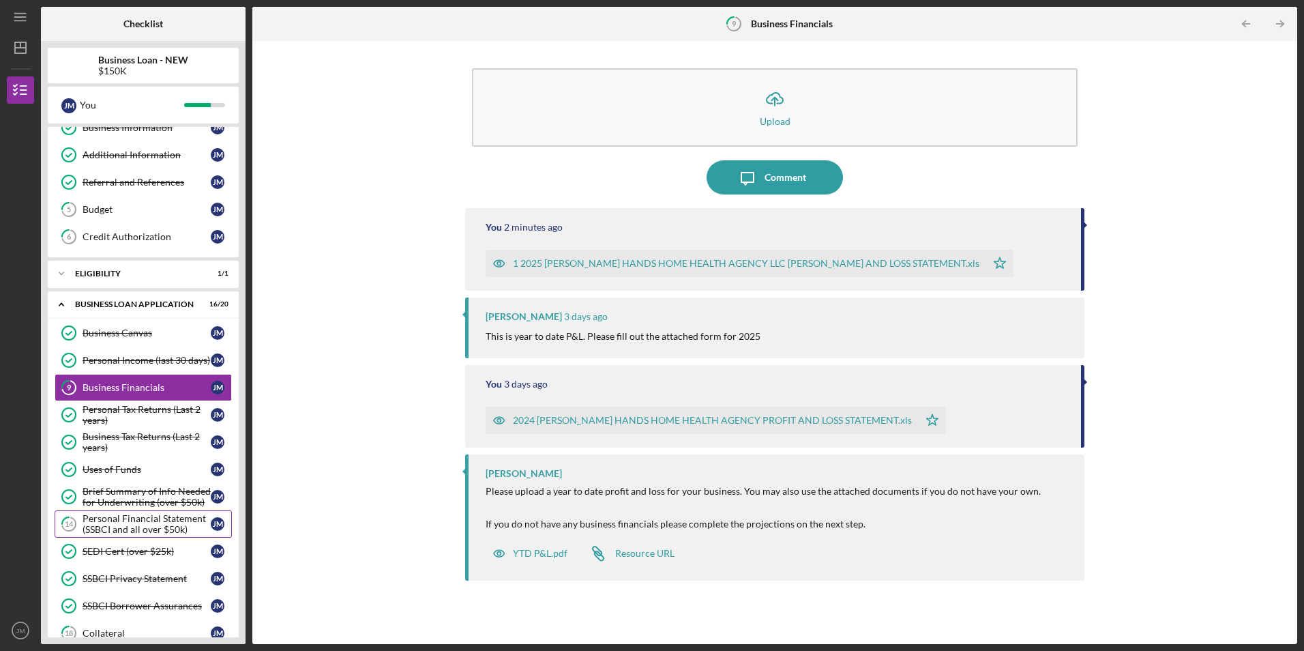
click at [149, 527] on div "Personal Financial Statement (SSBCI and all over $50k)" at bounding box center [147, 524] width 128 height 22
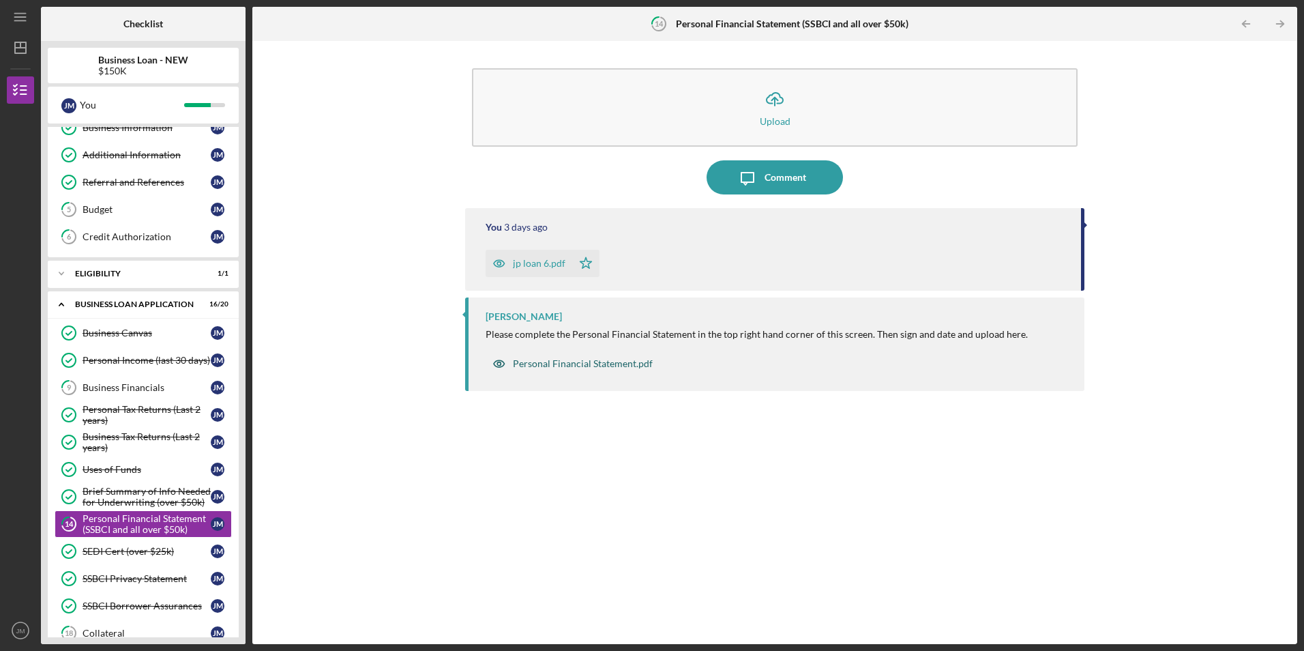
click at [617, 364] on div "Personal Financial Statement.pdf" at bounding box center [583, 363] width 140 height 11
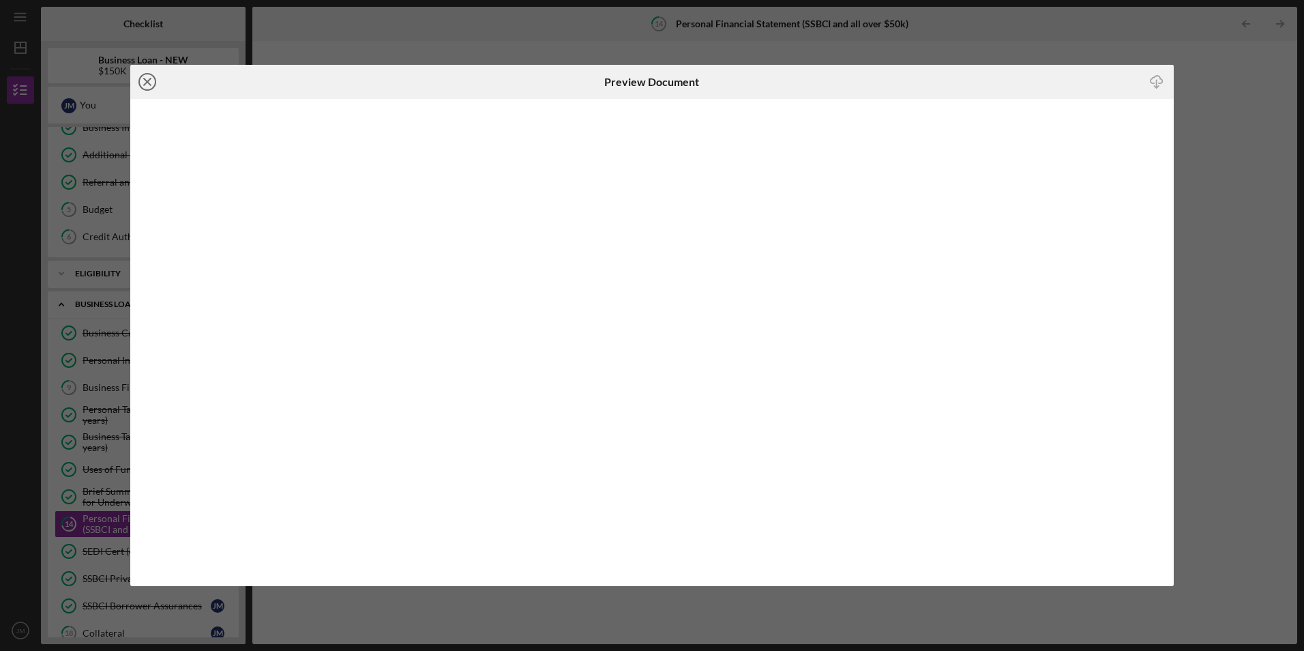
click at [146, 85] on icon "Icon/Close" at bounding box center [147, 82] width 34 height 34
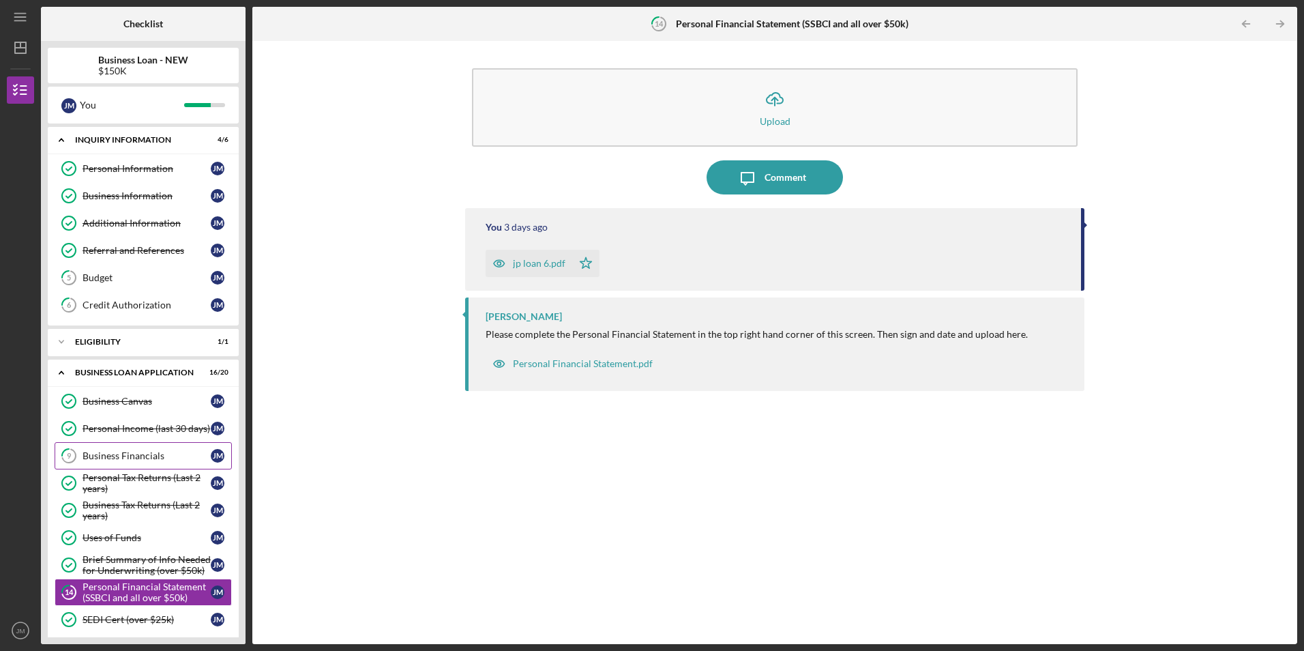
click at [161, 457] on div "Business Financials" at bounding box center [147, 455] width 128 height 11
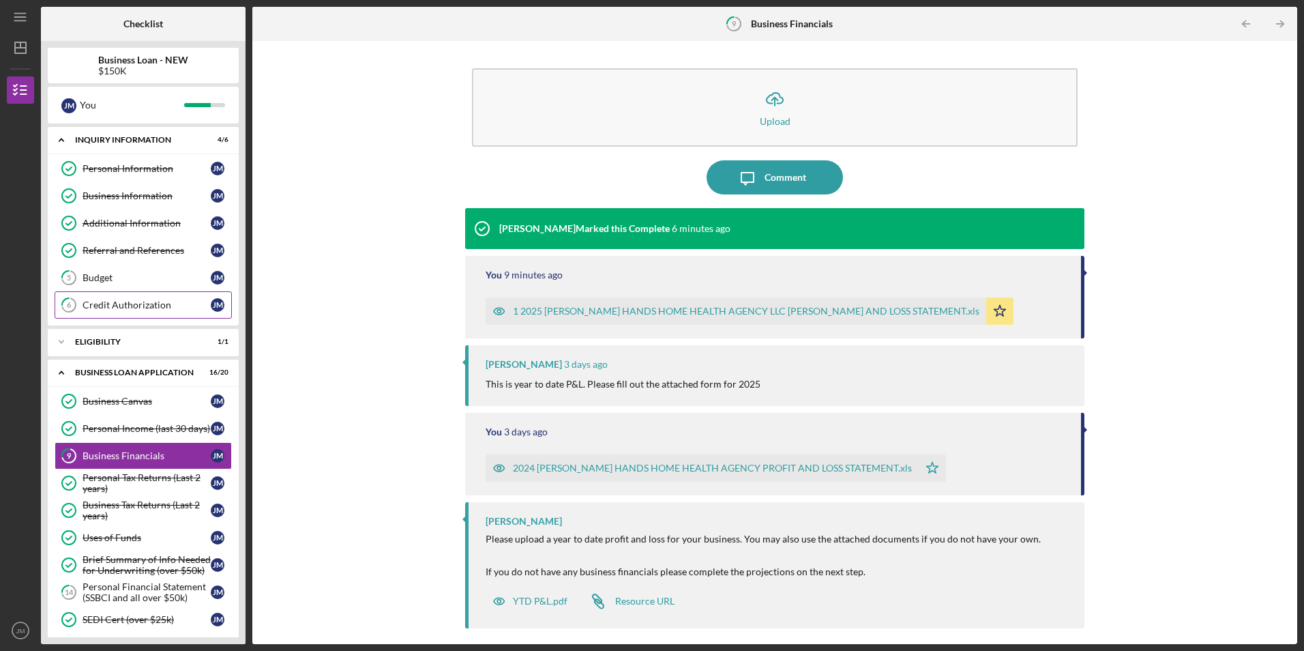
click at [138, 303] on div "Credit Authorization" at bounding box center [147, 304] width 128 height 11
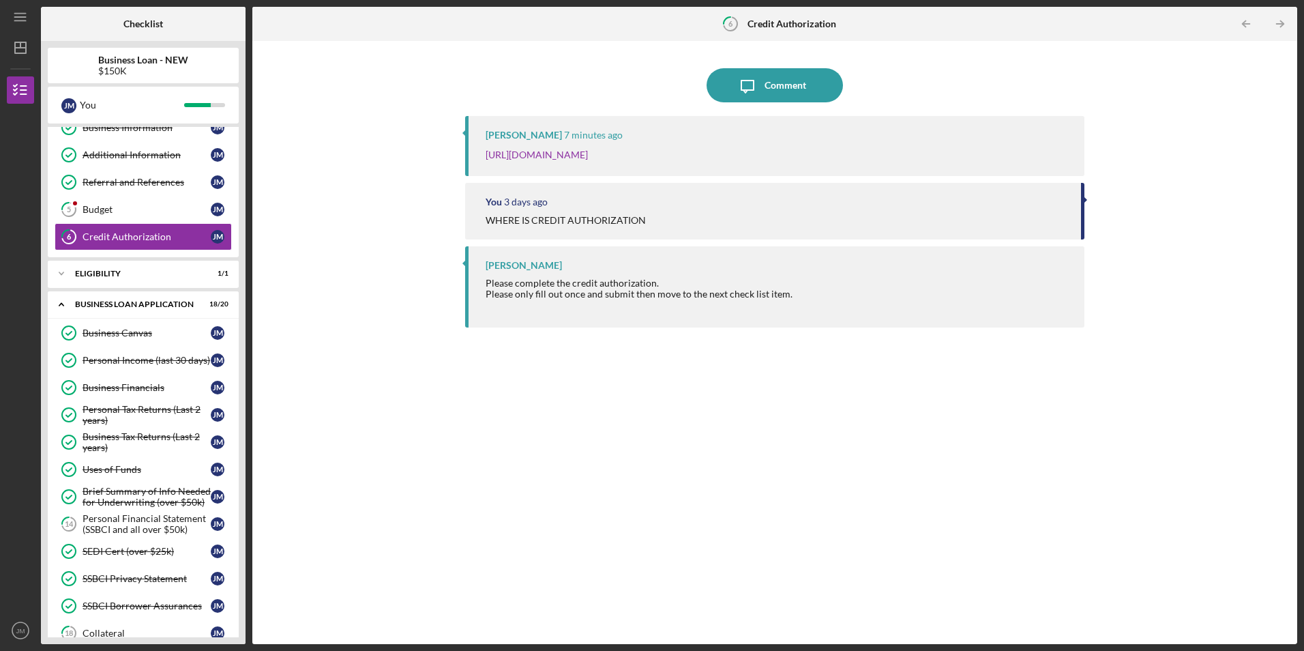
scroll to position [61, 0]
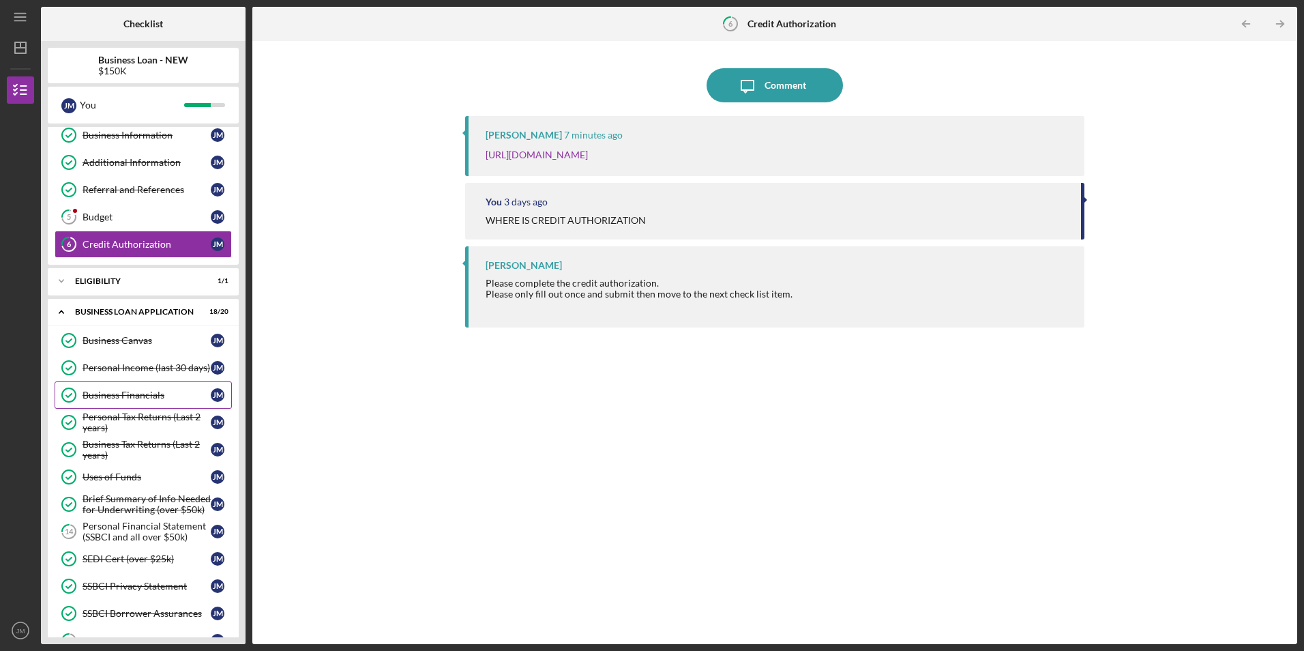
click at [139, 397] on div "Business Financials" at bounding box center [147, 395] width 128 height 11
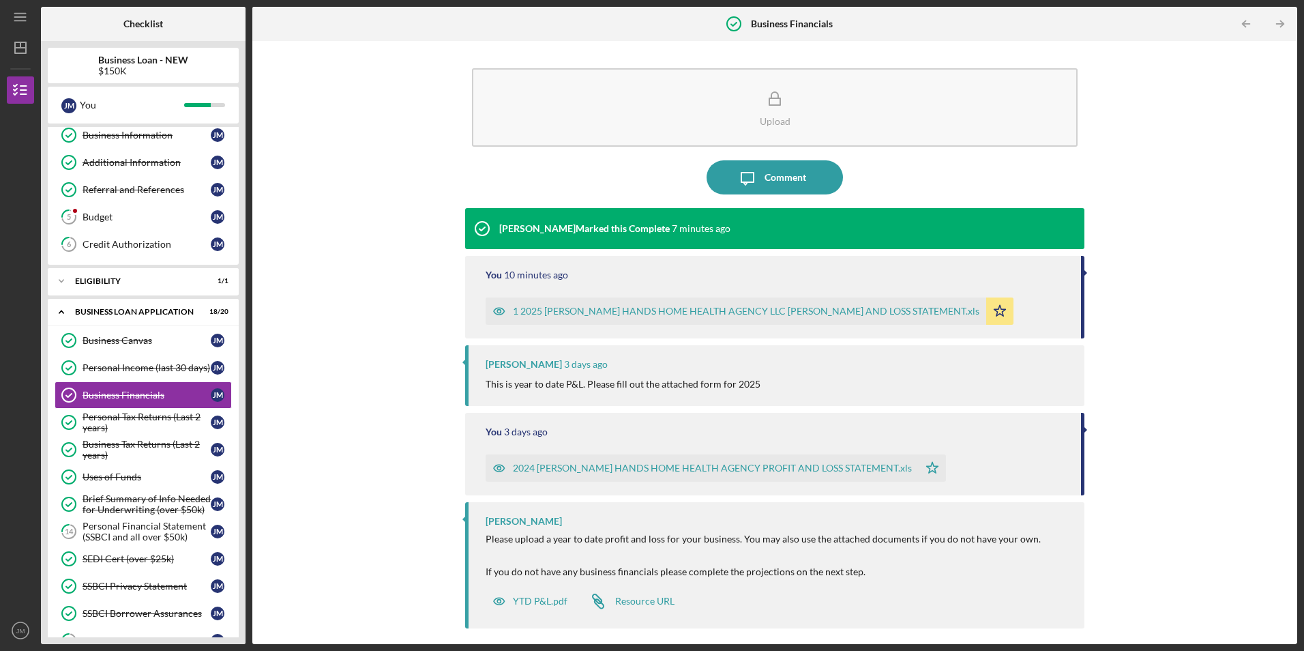
click at [335, 323] on div "Upload Icon/Message Comment [PERSON_NAME] Marked this Complete 7 minutes ago Yo…" at bounding box center [774, 342] width 1031 height 589
click at [137, 392] on div "Business Financials" at bounding box center [147, 395] width 128 height 11
click at [343, 399] on div "Upload Icon/Message Comment [PERSON_NAME] Marked this Complete 7 minutes ago Yo…" at bounding box center [774, 342] width 1031 height 589
click at [168, 368] on div "Personal Income (last 30 days)" at bounding box center [147, 367] width 128 height 11
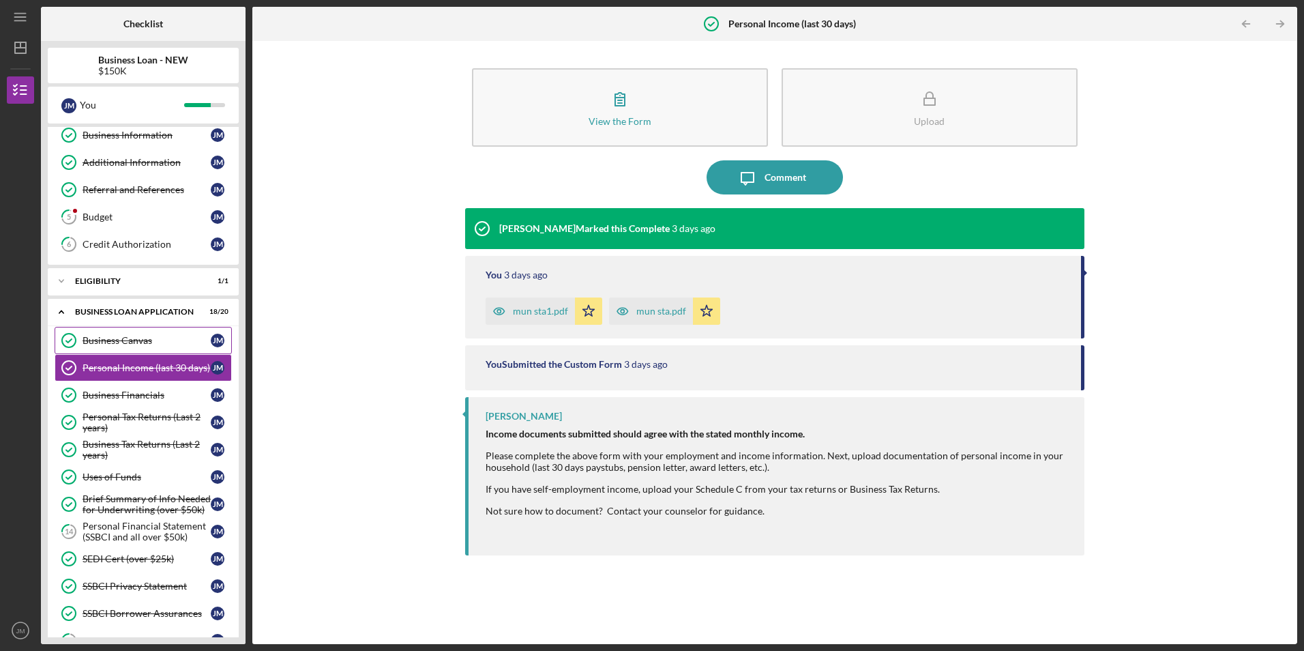
click at [123, 340] on div "Business Canvas" at bounding box center [147, 340] width 128 height 11
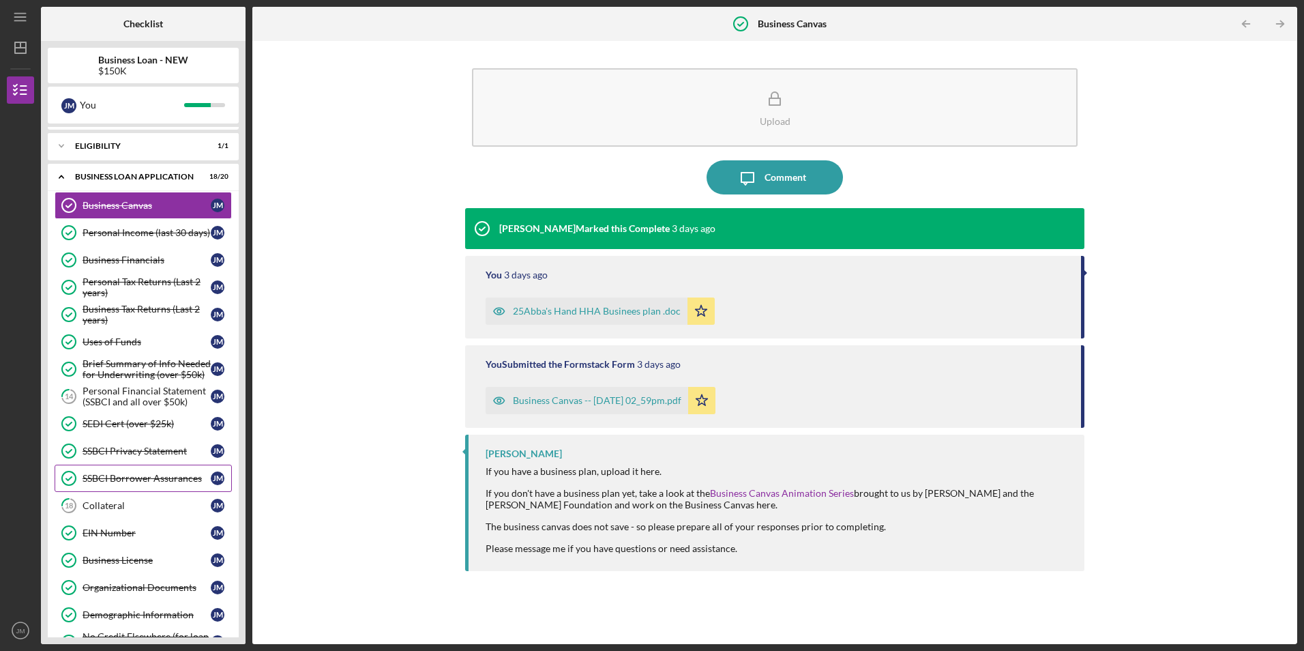
scroll to position [197, 0]
click at [367, 476] on div "Upload Icon/Message Comment [PERSON_NAME] Marked this Complete [DATE] You [DATE…" at bounding box center [774, 342] width 1031 height 589
click at [113, 396] on div "Personal Financial Statement (SSBCI and all over $50k)" at bounding box center [147, 395] width 128 height 22
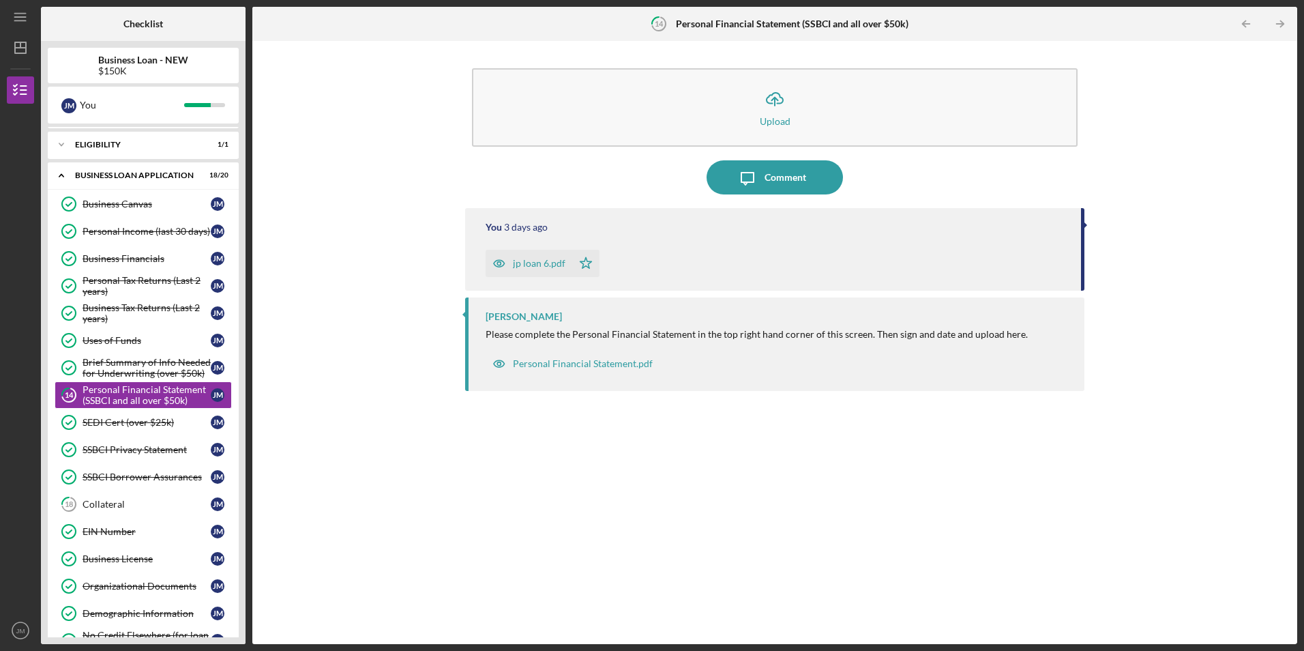
click at [300, 426] on div "Icon/Upload Upload Icon/Message Comment You [DATE] jp loan 6.pdf Icon/Star [PER…" at bounding box center [774, 342] width 1031 height 589
click at [322, 453] on div "Icon/Upload Upload Icon/Message Comment You [DATE] jp loan 6.pdf Icon/Star [PER…" at bounding box center [774, 342] width 1031 height 589
click at [183, 143] on div "ELIGIBILITY" at bounding box center [148, 145] width 147 height 8
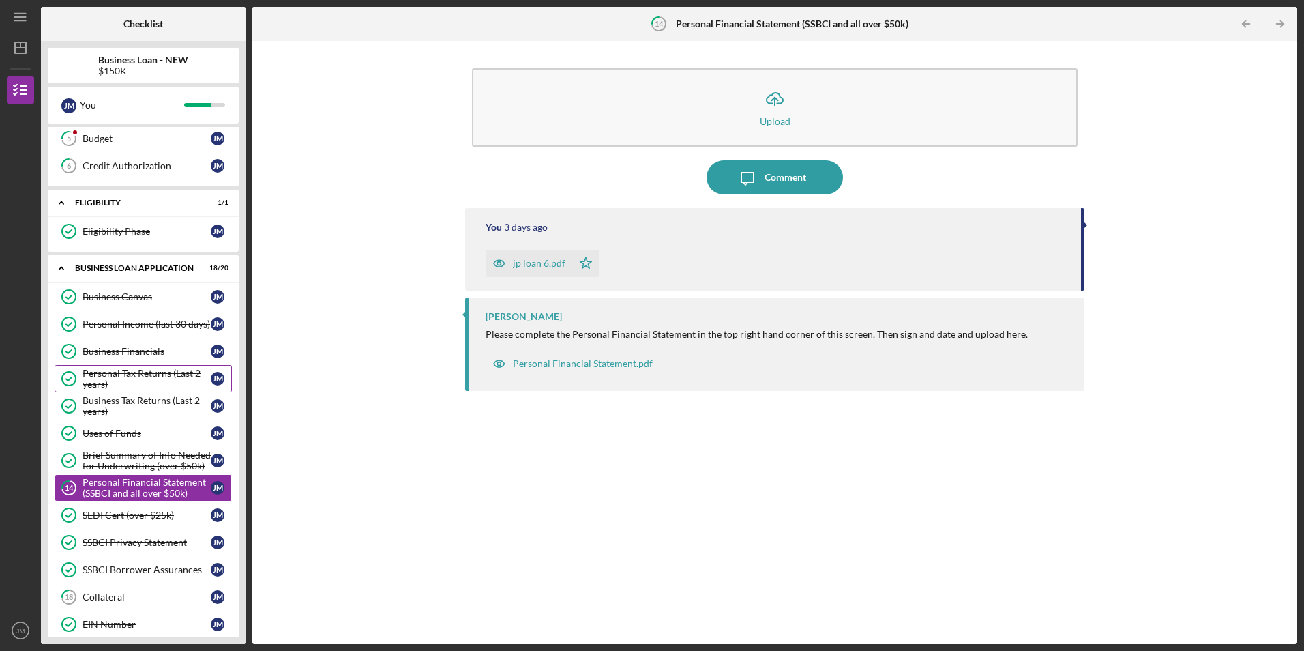
scroll to position [164, 0]
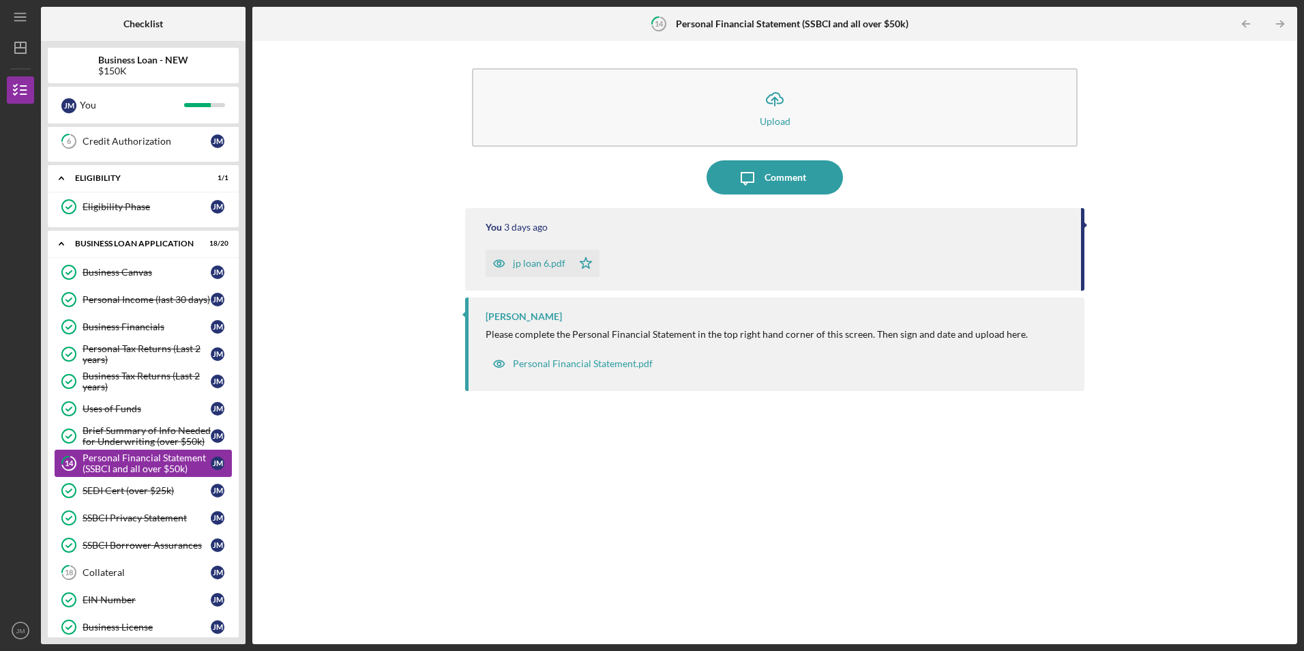
click at [113, 462] on div "Personal Financial Statement (SSBCI and all over $50k)" at bounding box center [147, 463] width 128 height 22
click at [546, 263] on div "jp loan 6.pdf" at bounding box center [539, 263] width 53 height 11
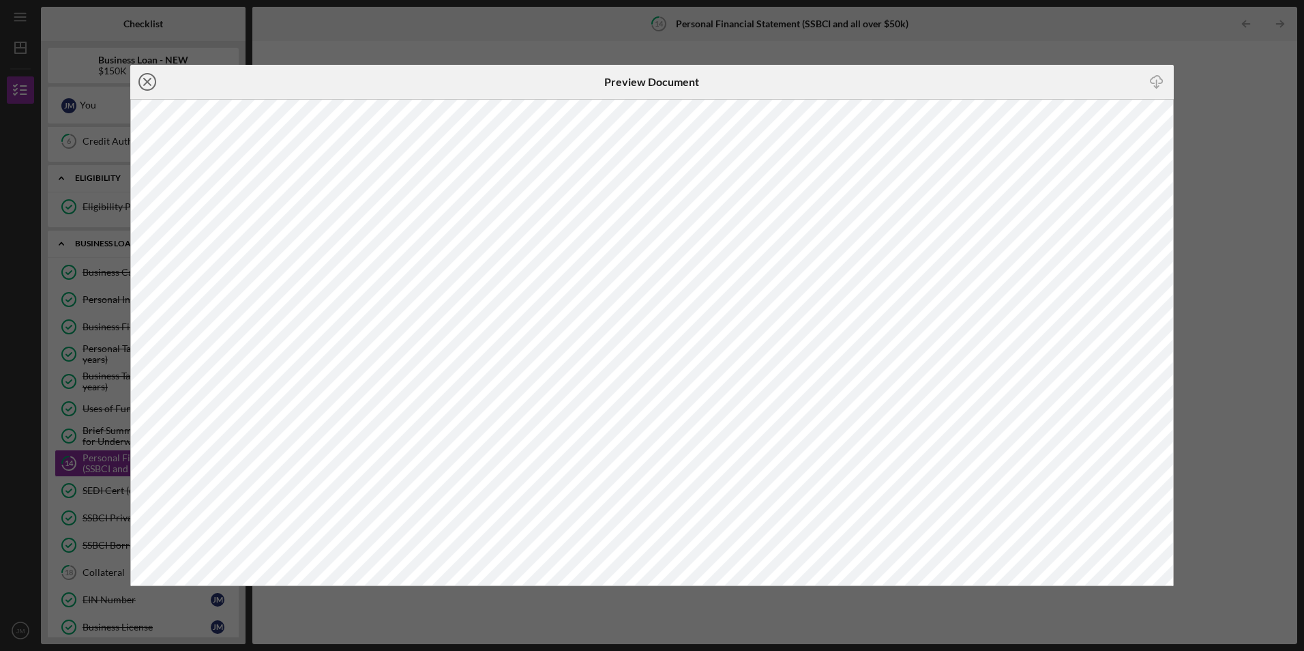
click at [143, 83] on icon "Icon/Close" at bounding box center [147, 82] width 34 height 34
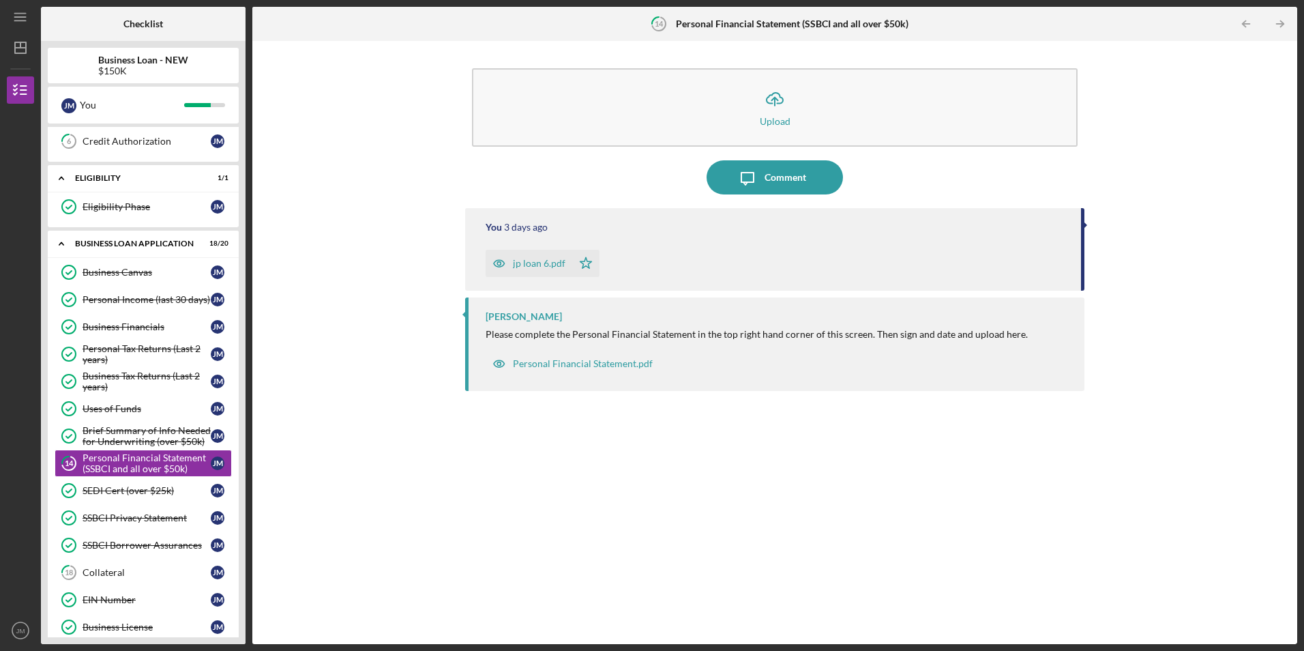
click at [385, 393] on div "Icon/Upload Upload Icon/Message Comment You [DATE] jp loan 6.pdf Icon/Star [PER…" at bounding box center [774, 342] width 1031 height 589
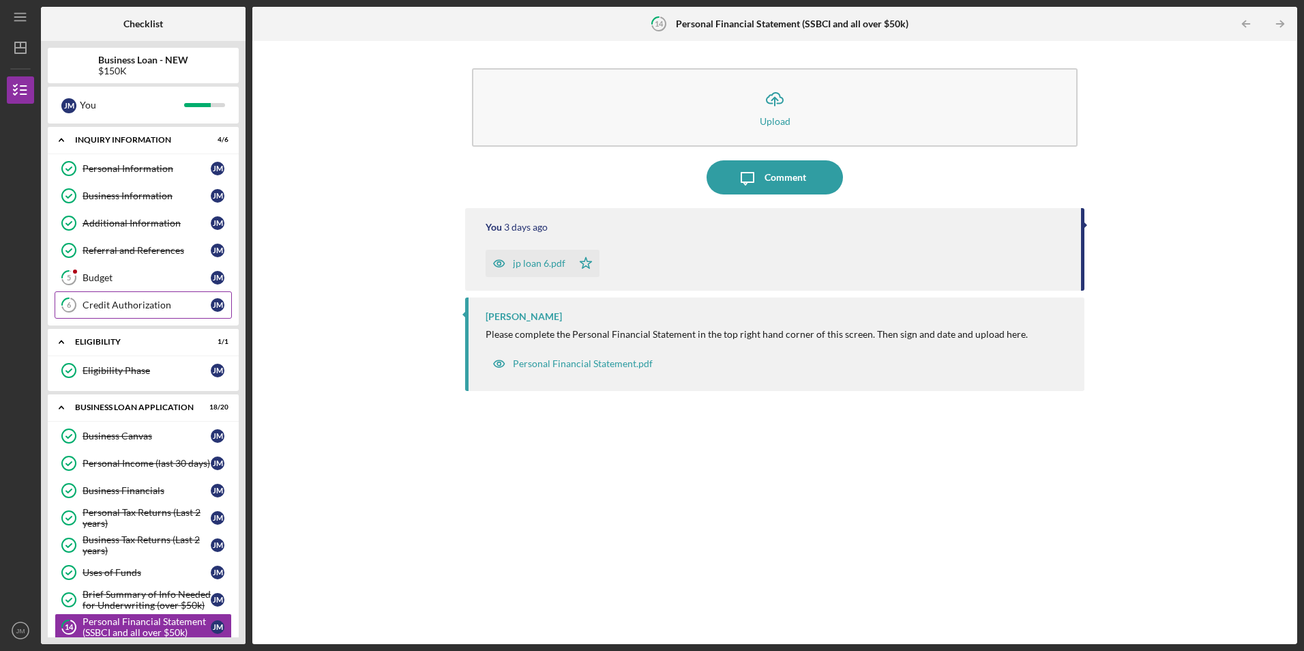
click at [162, 302] on div "Credit Authorization" at bounding box center [147, 304] width 128 height 11
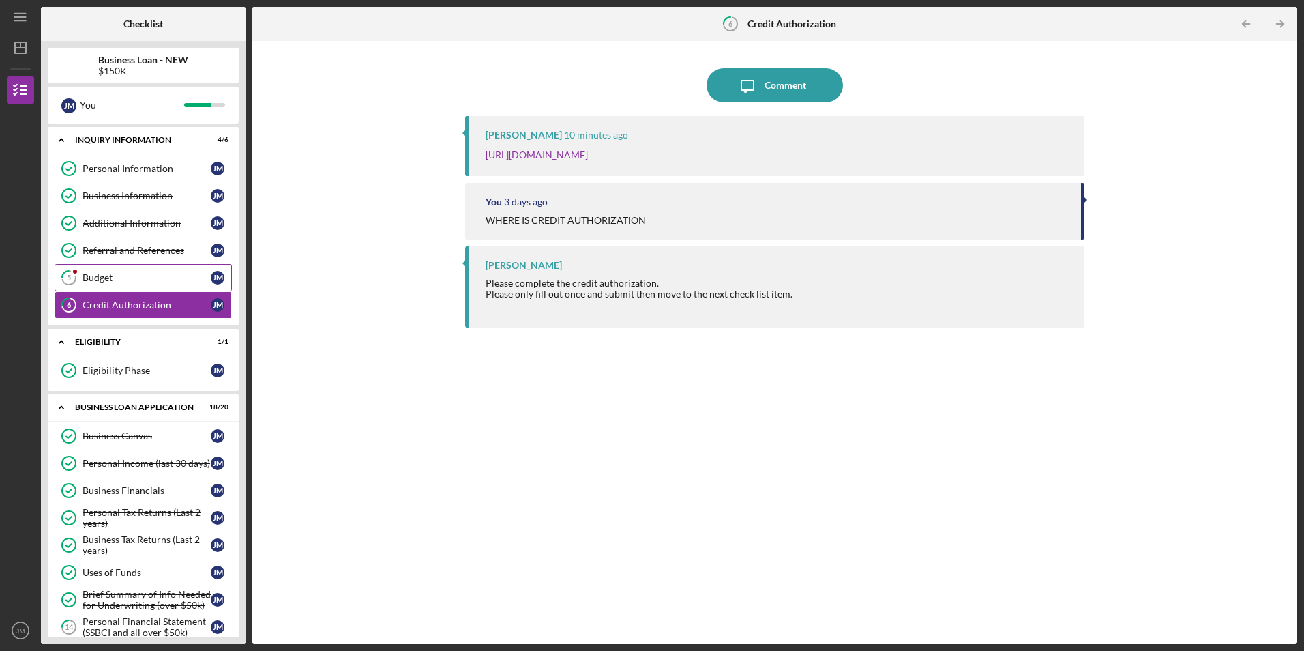
click at [177, 282] on div "Budget" at bounding box center [147, 277] width 128 height 11
